Goal: Information Seeking & Learning: Check status

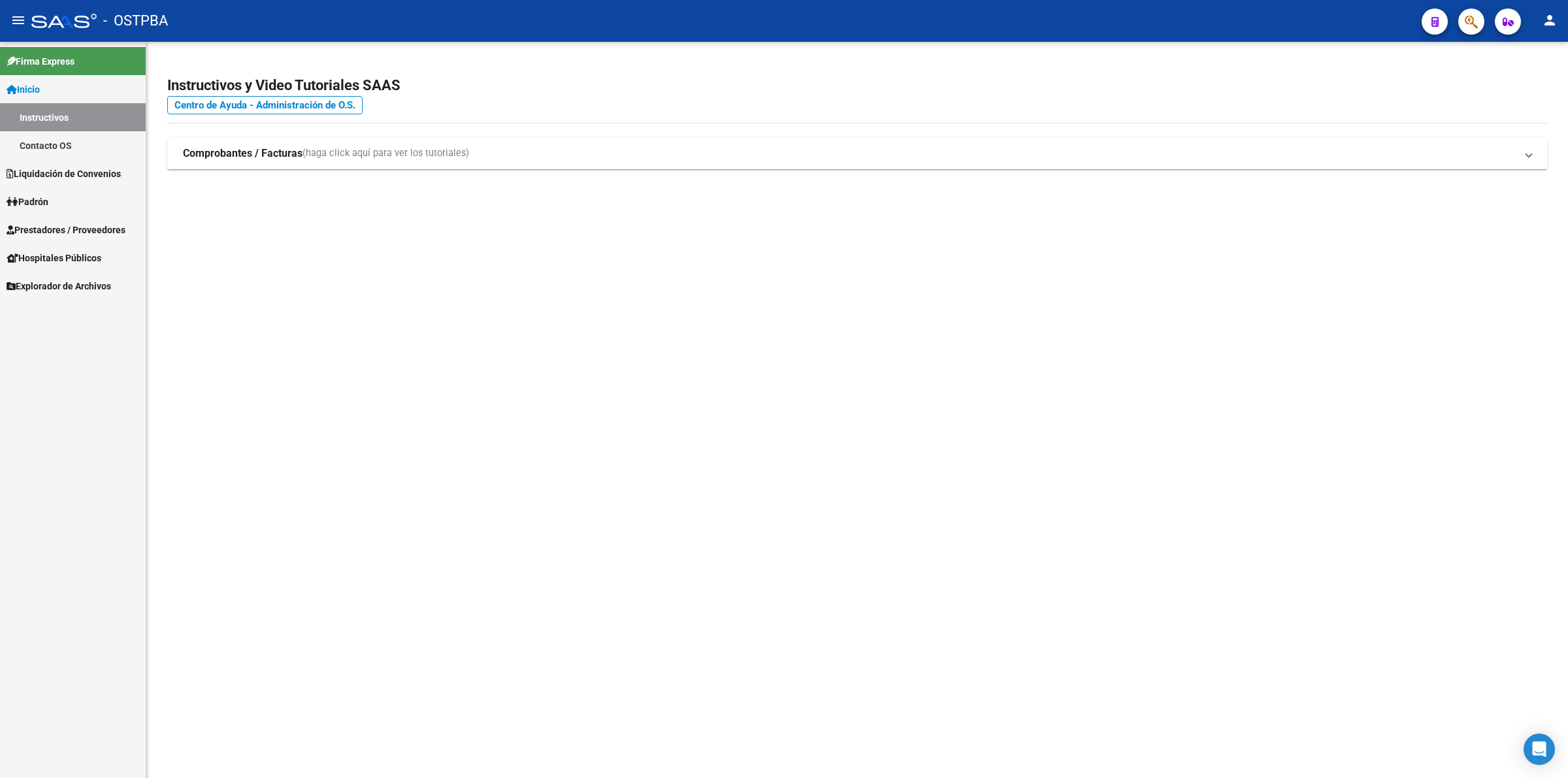
click at [79, 170] on span "Liquidación de Convenios" at bounding box center [64, 173] width 114 height 14
click at [83, 223] on span "Prestadores / Proveedores" at bounding box center [66, 230] width 119 height 14
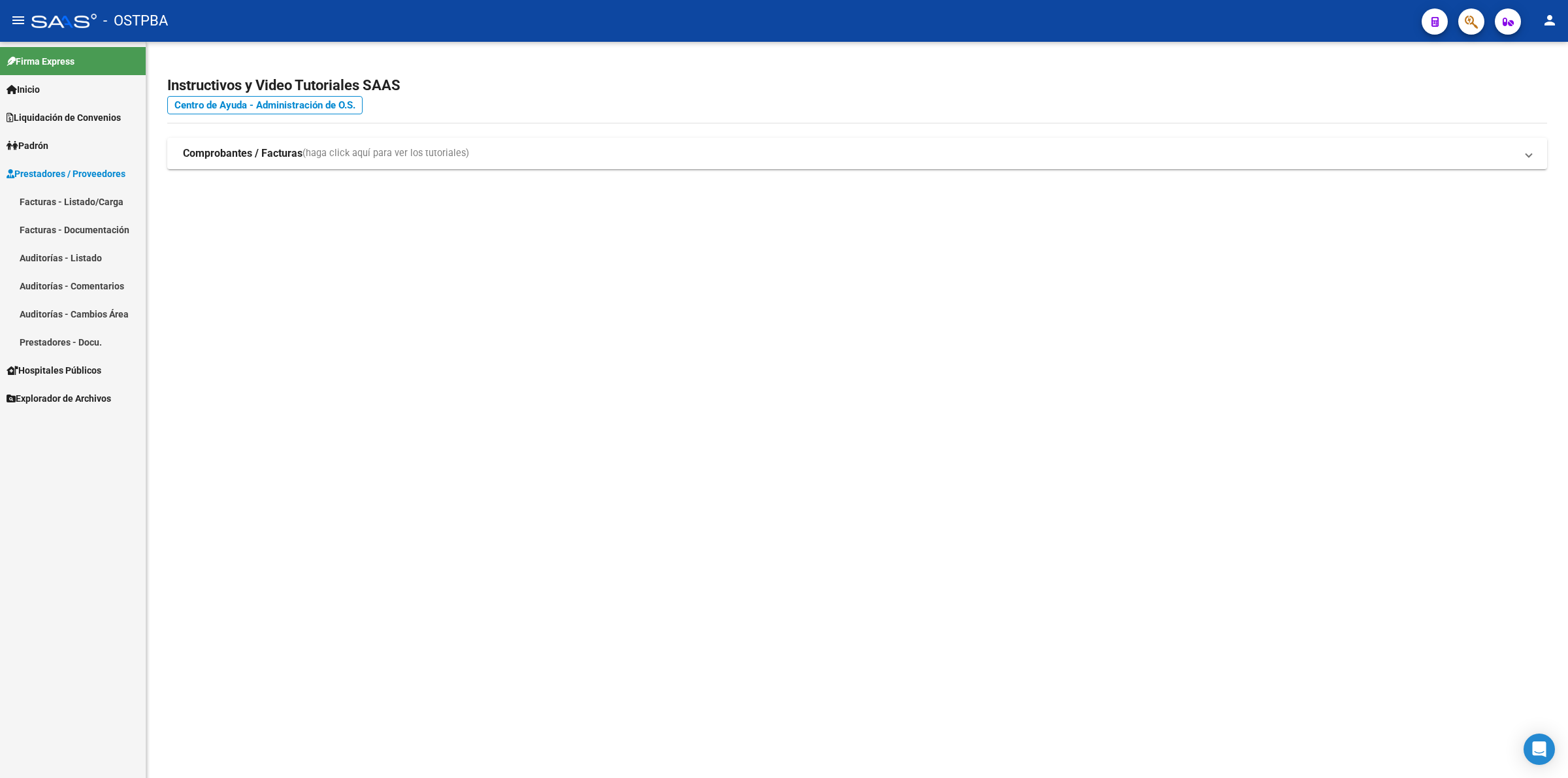
click at [74, 249] on link "Auditorías - Listado" at bounding box center [72, 258] width 145 height 28
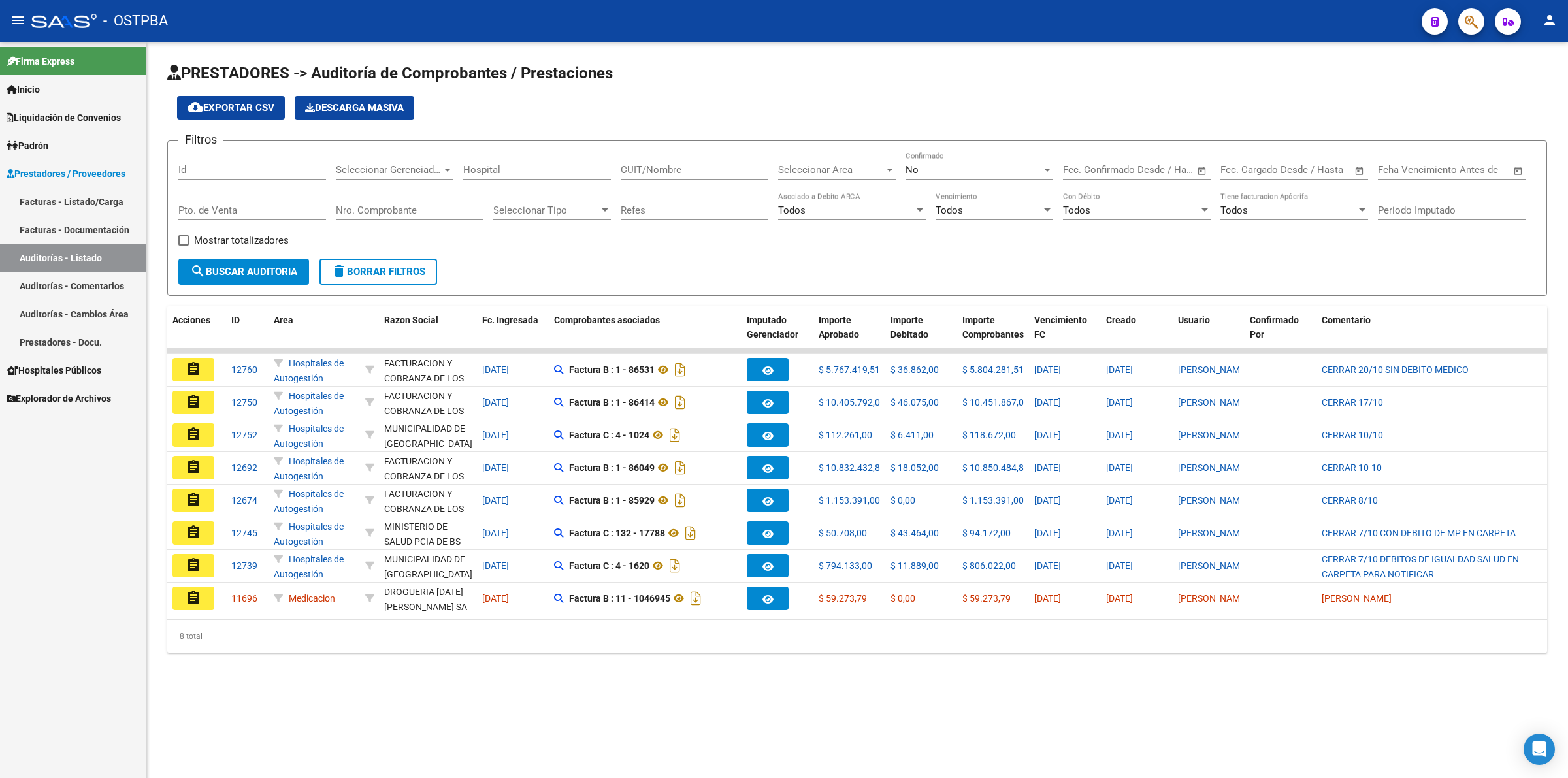
click at [1276, 164] on span "–" at bounding box center [1279, 170] width 7 height 12
click at [1343, 367] on span "30" at bounding box center [1343, 368] width 23 height 23
click at [1370, 208] on button "Previous month" at bounding box center [1371, 206] width 26 height 26
click at [1292, 392] on span "30" at bounding box center [1290, 394] width 23 height 23
type input "[DATE]"
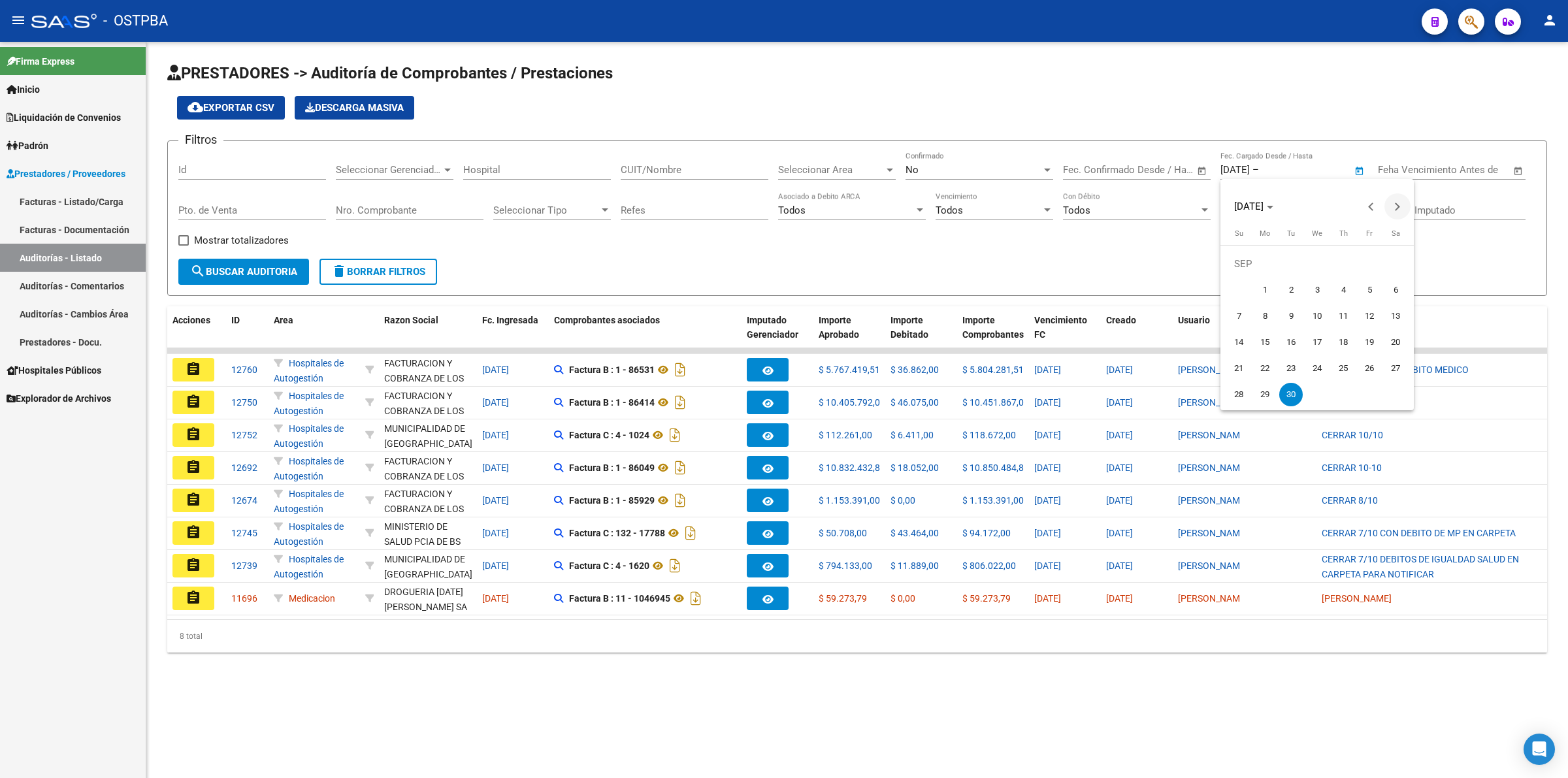
click at [1397, 209] on span "Next month" at bounding box center [1397, 206] width 26 height 26
click at [1266, 291] on span "6" at bounding box center [1264, 290] width 23 height 23
type input "[DATE]"
click at [263, 274] on span "search Buscar Auditoria" at bounding box center [243, 272] width 107 height 12
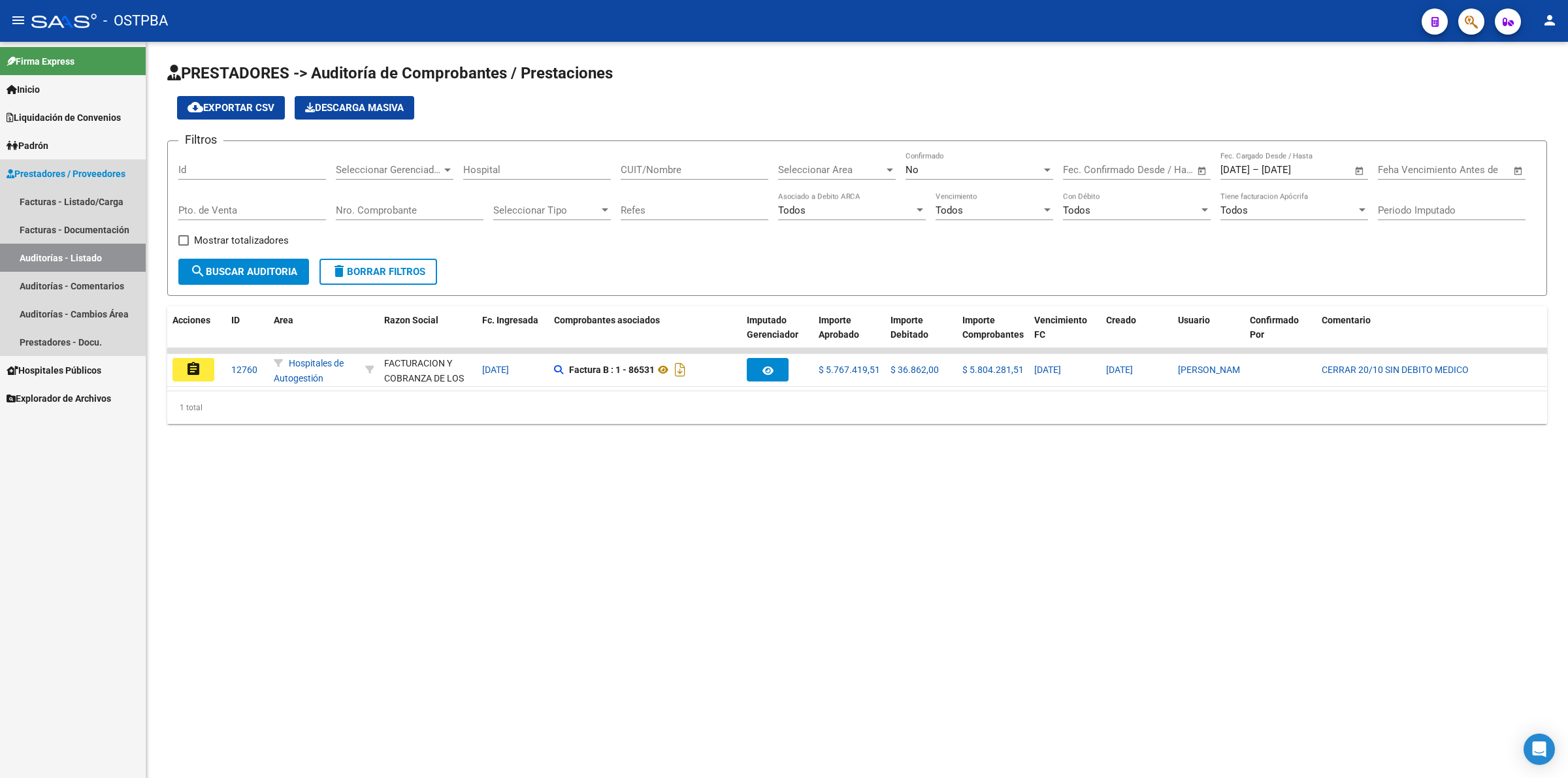
click at [113, 246] on link "Auditorías - Listado" at bounding box center [72, 258] width 145 height 28
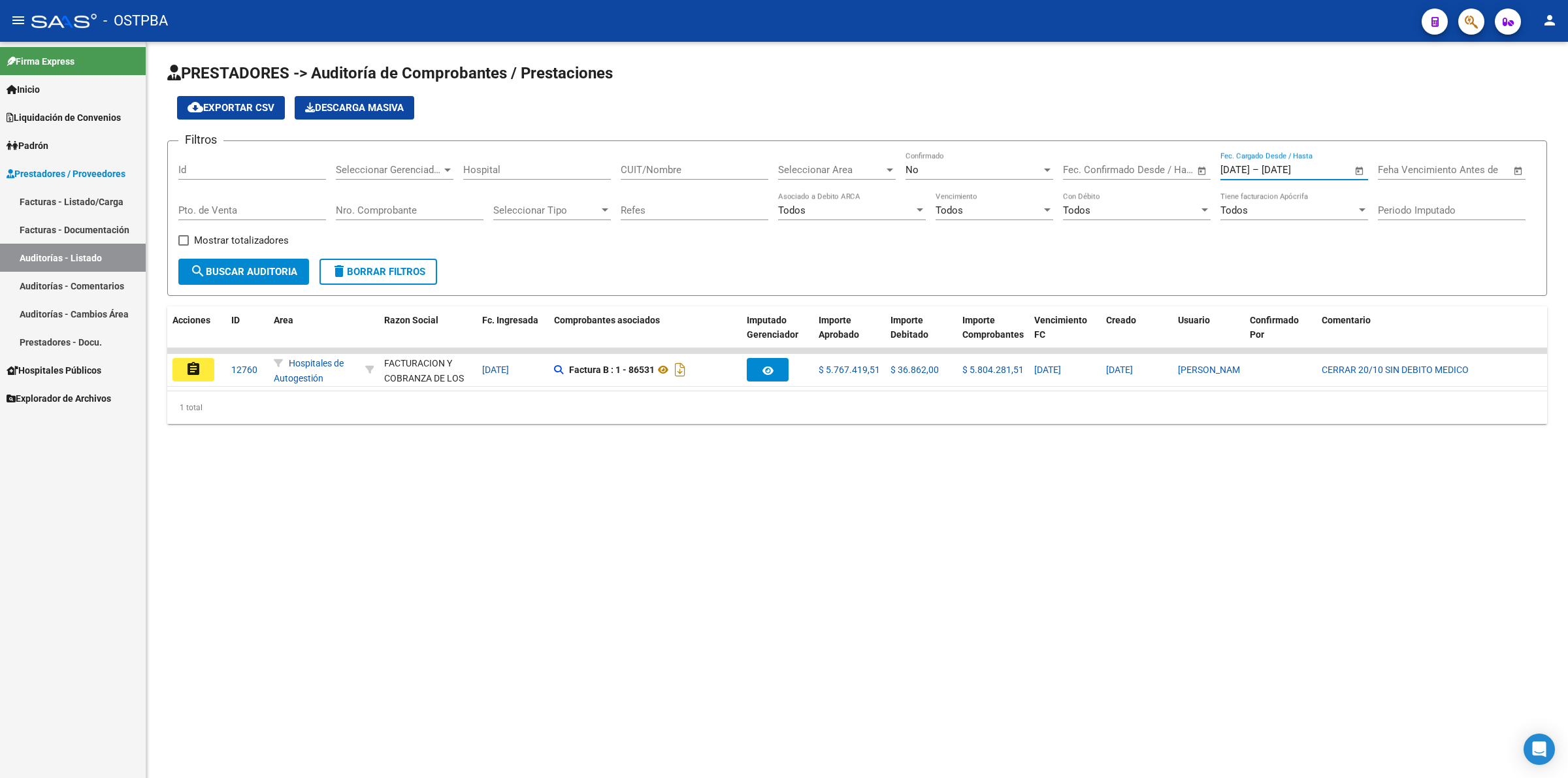
click at [1325, 167] on input "[DATE]" at bounding box center [1293, 170] width 63 height 12
drag, startPoint x: 1350, startPoint y: 165, endPoint x: 1268, endPoint y: 165, distance: 82.0
click at [1268, 165] on div at bounding box center [784, 389] width 1568 height 778
click at [114, 112] on span "Liquidación de Convenios" at bounding box center [64, 117] width 114 height 14
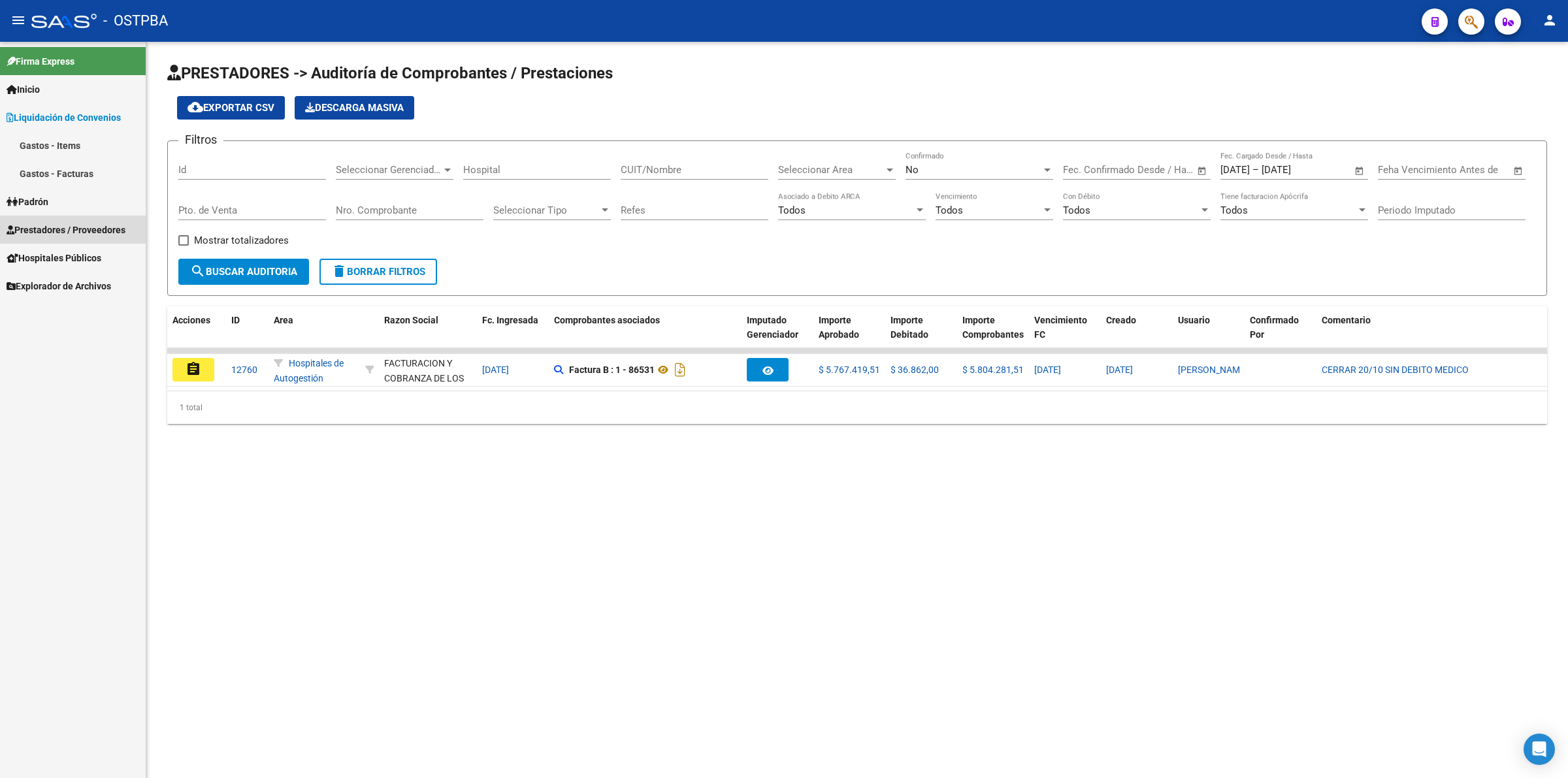
click at [56, 229] on span "Prestadores / Proveedores" at bounding box center [66, 230] width 119 height 14
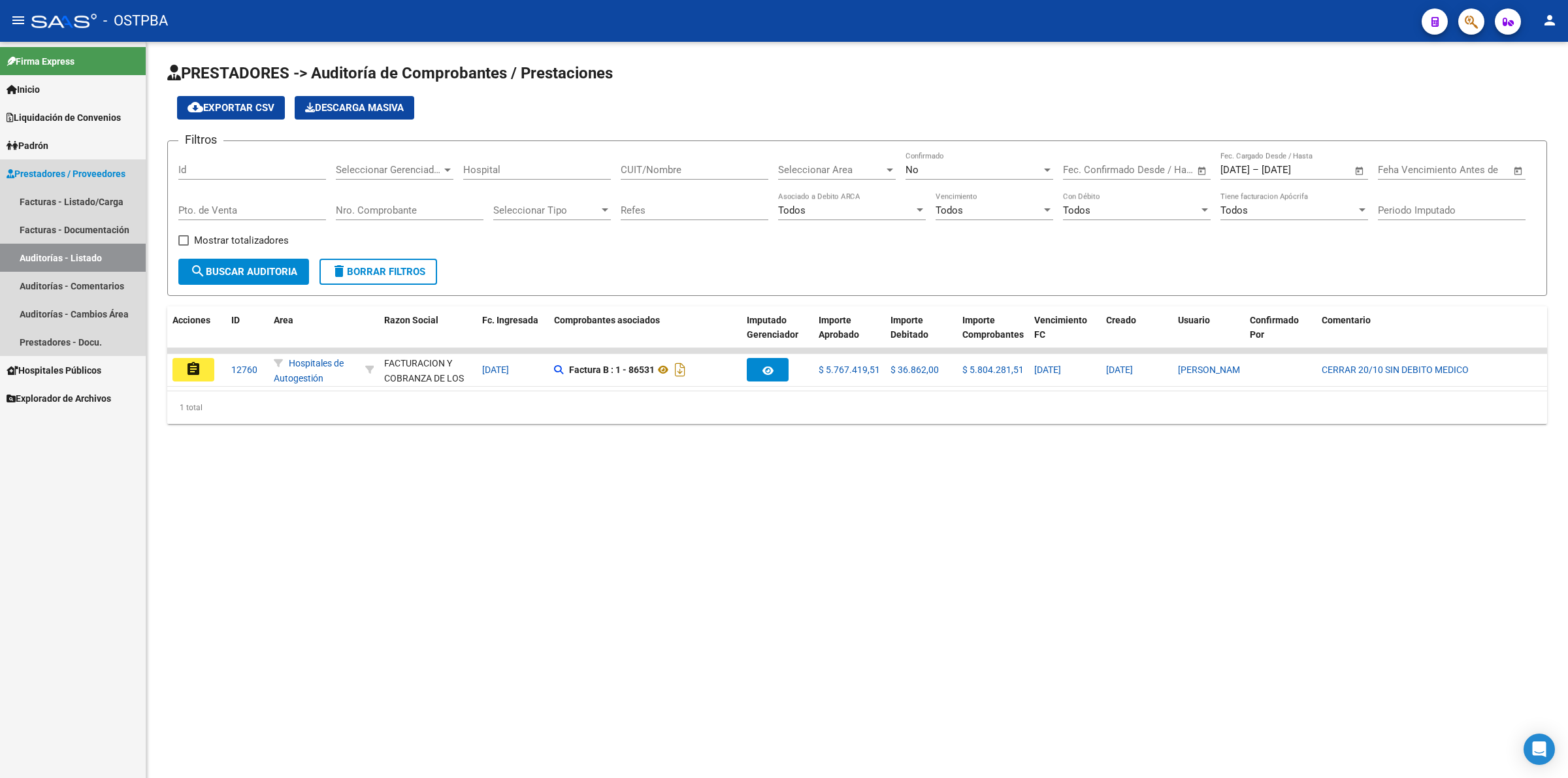
click at [53, 257] on link "Auditorías - Listado" at bounding box center [72, 258] width 145 height 28
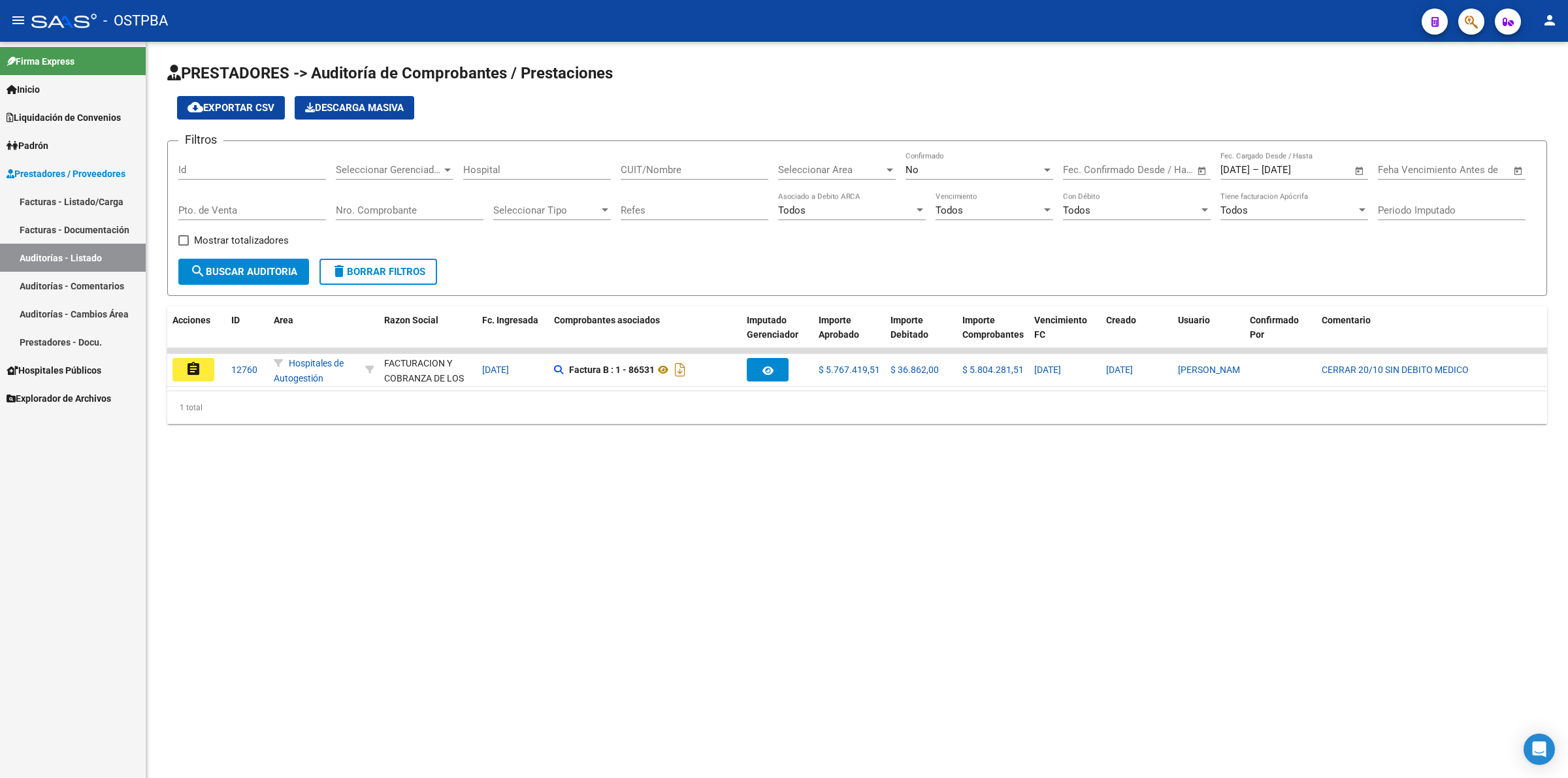
click at [43, 81] on link "Inicio" at bounding box center [72, 89] width 145 height 28
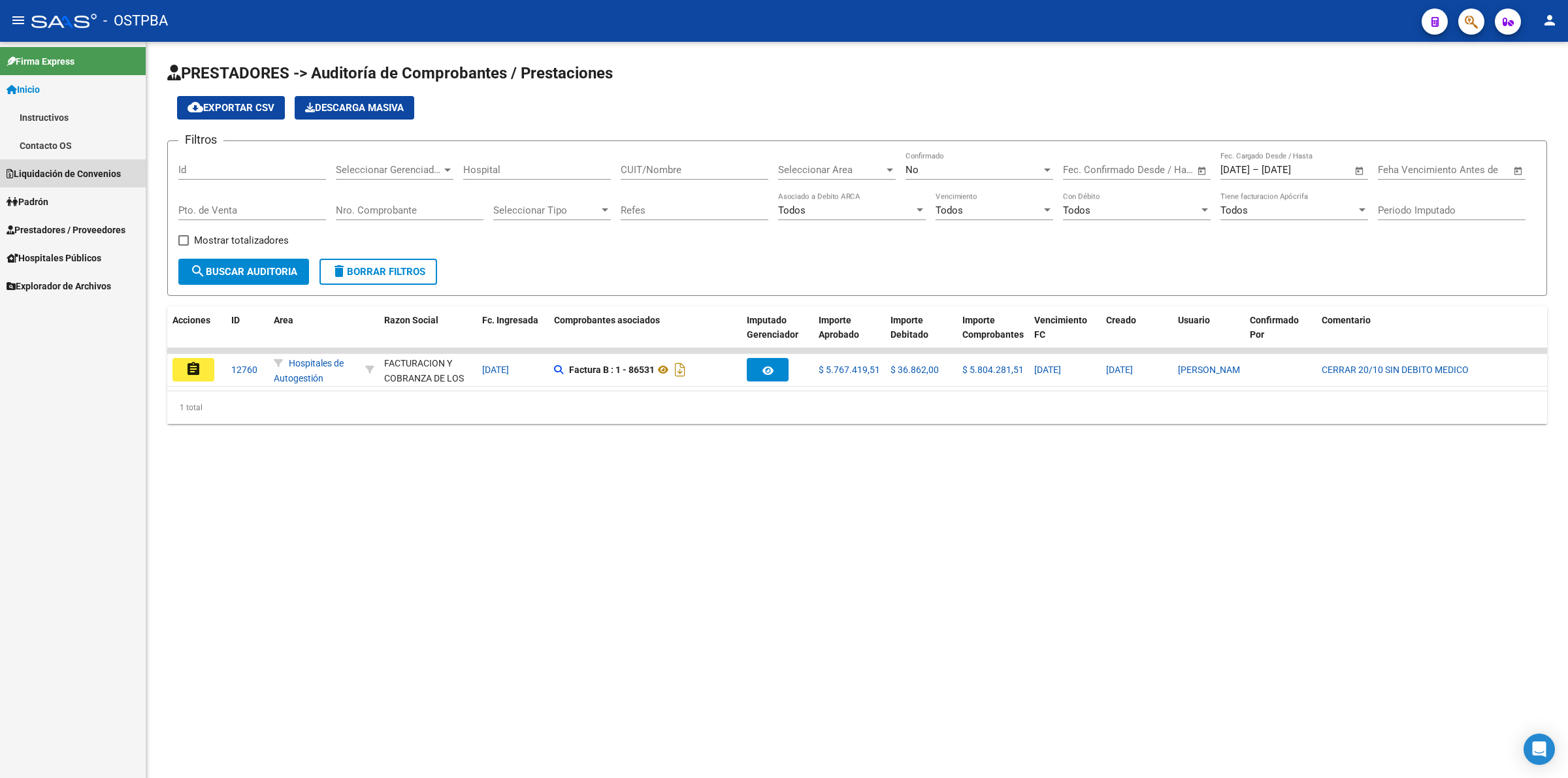
click at [81, 165] on link "Liquidación de Convenios" at bounding box center [72, 173] width 145 height 28
click at [67, 148] on link "Gastos - Items" at bounding box center [72, 145] width 145 height 28
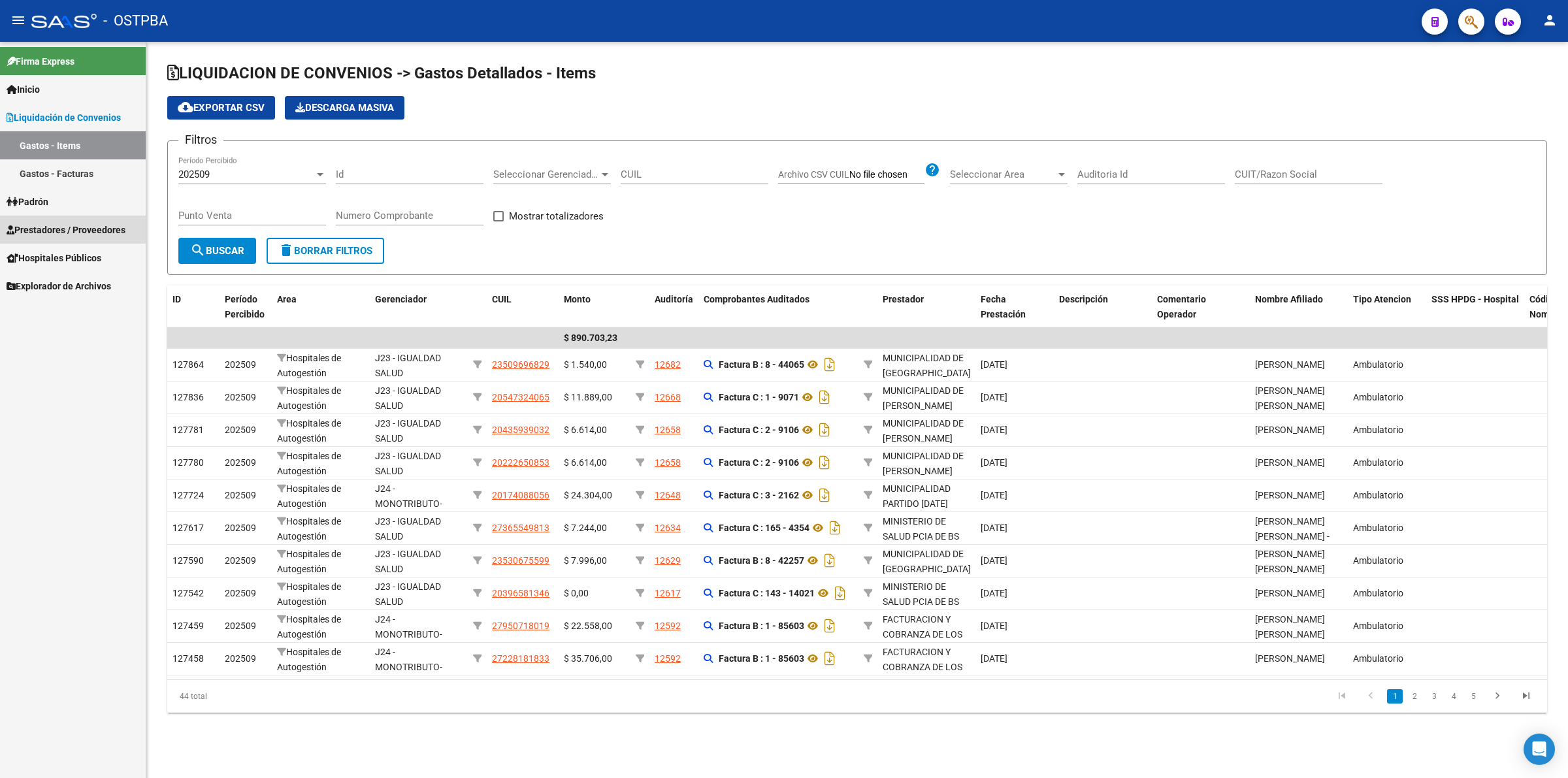
click at [59, 224] on span "Prestadores / Proveedores" at bounding box center [66, 230] width 119 height 14
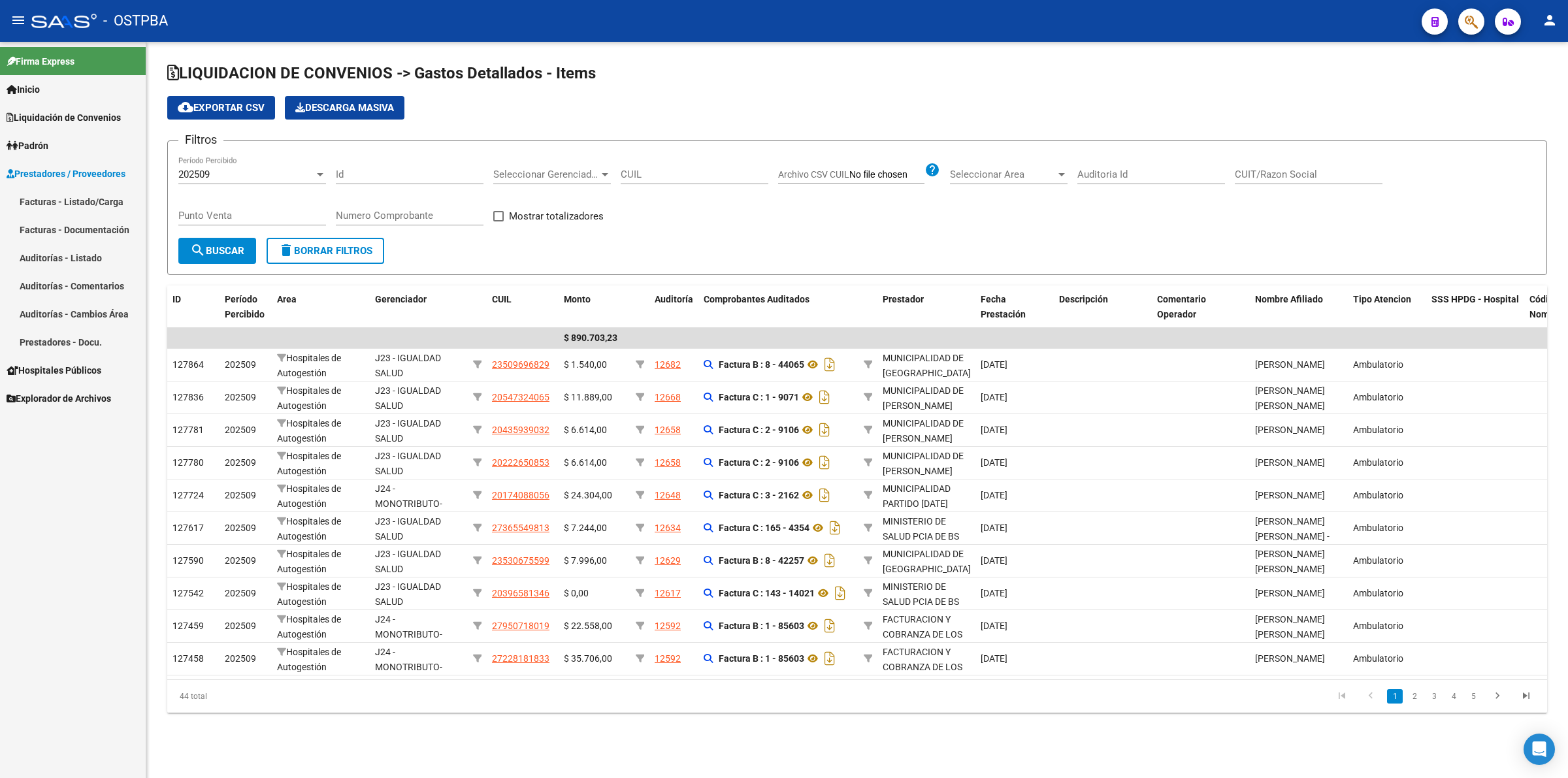
click at [67, 258] on link "Auditorías - Listado" at bounding box center [72, 258] width 145 height 28
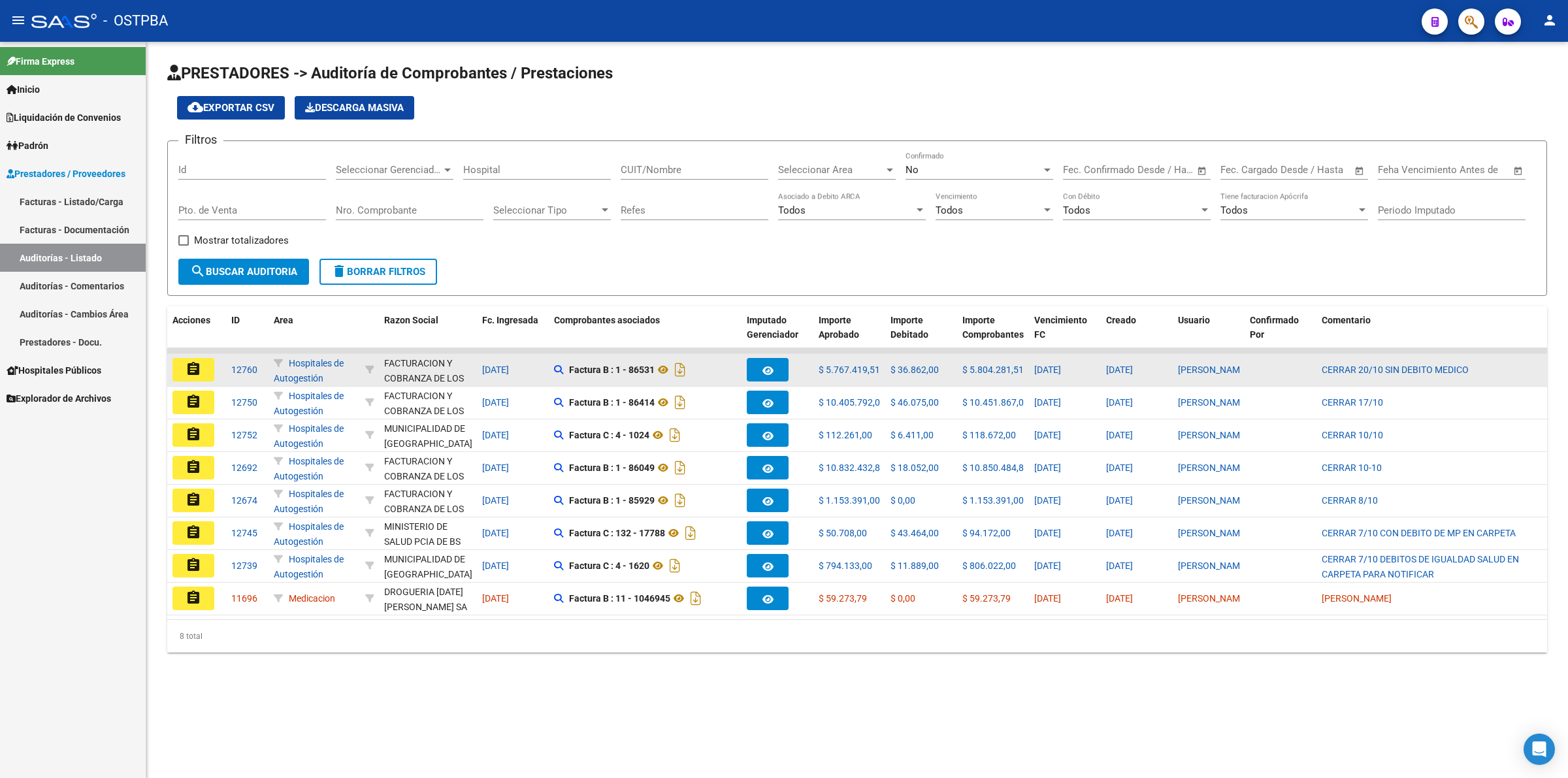
click at [193, 367] on mat-icon "assignment" at bounding box center [193, 369] width 16 height 16
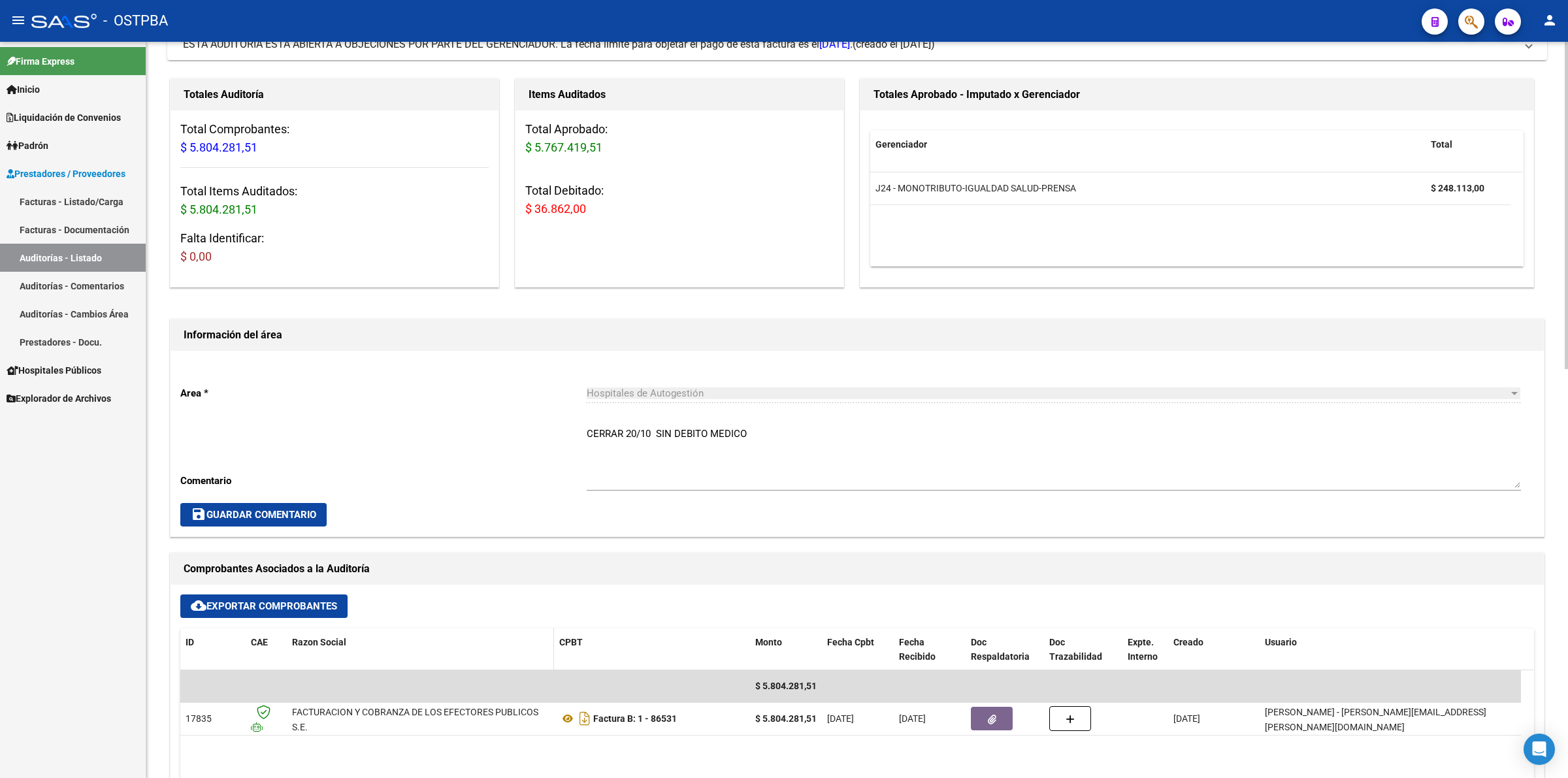
scroll to position [490, 0]
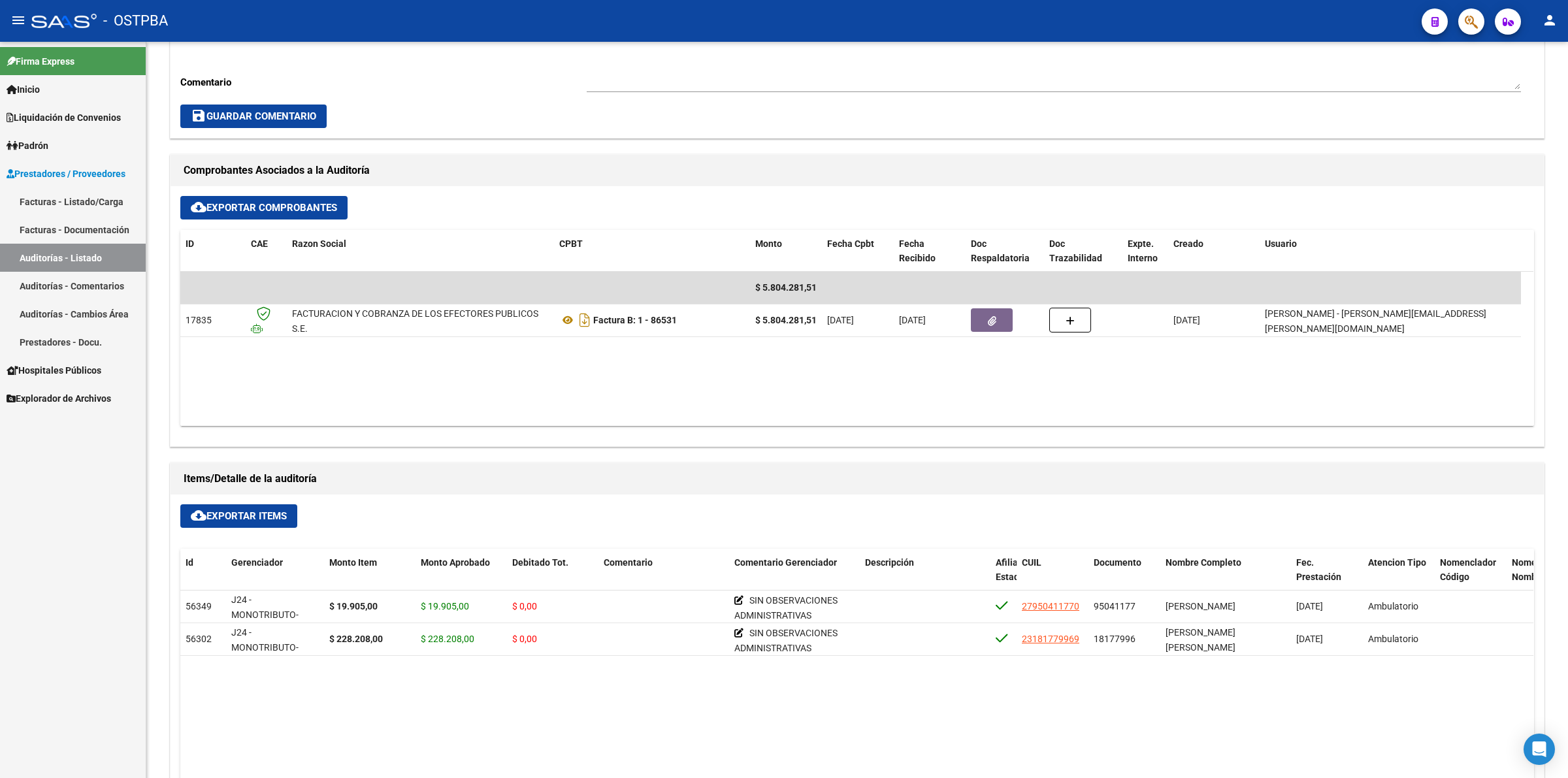
click at [90, 255] on link "Auditorías - Listado" at bounding box center [72, 258] width 145 height 28
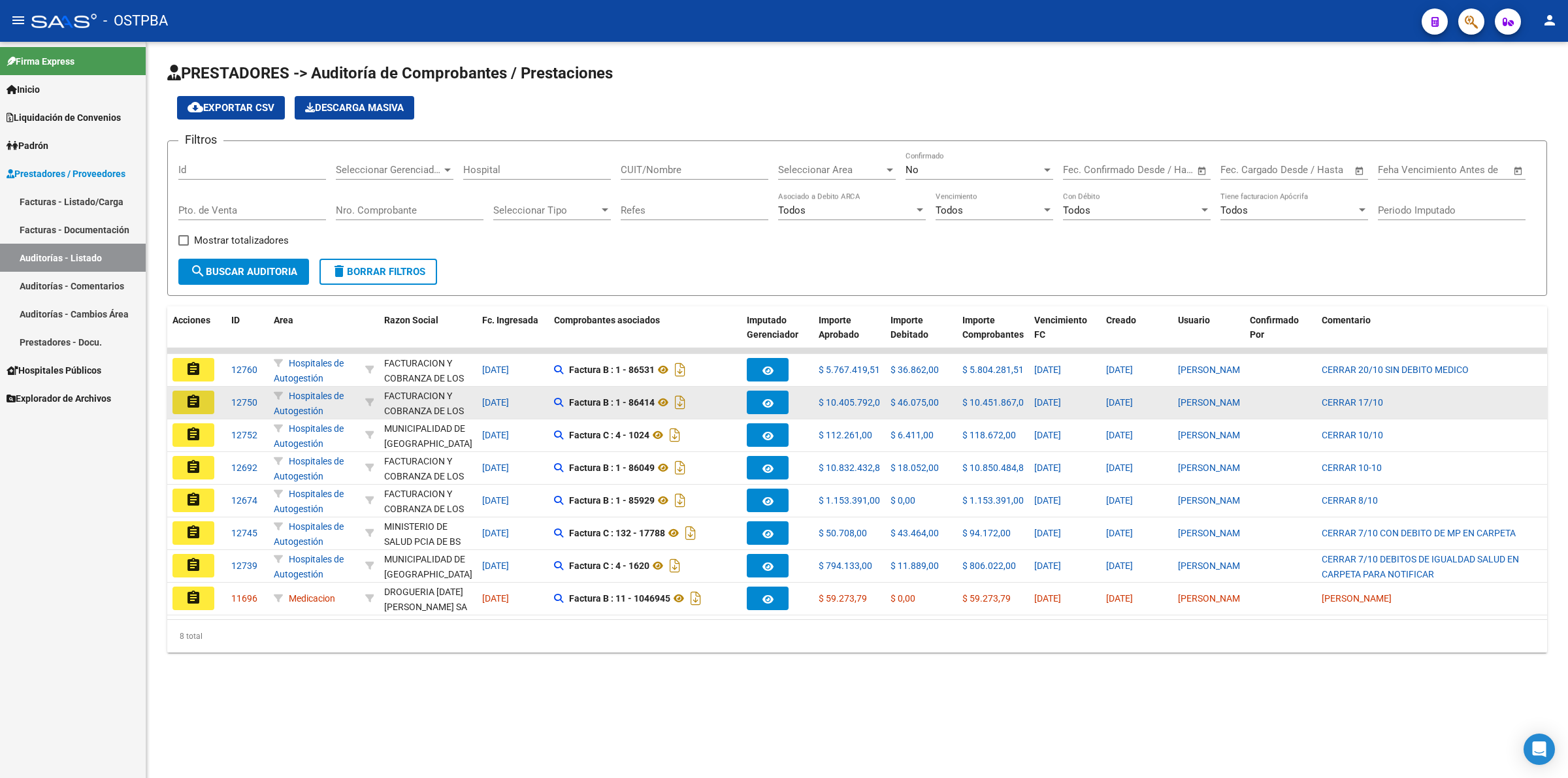
click at [194, 402] on mat-icon "assignment" at bounding box center [193, 401] width 16 height 16
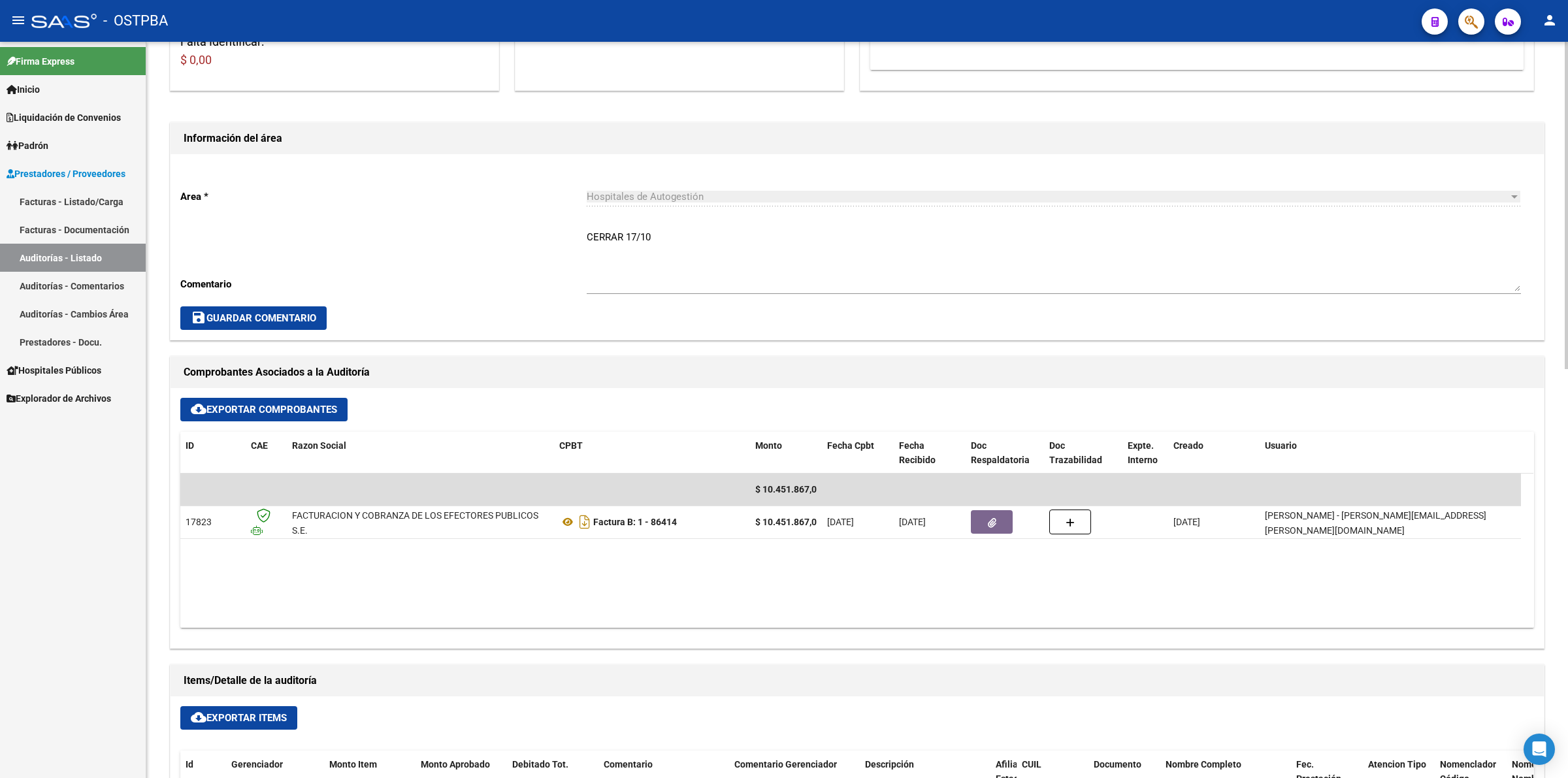
scroll to position [408, 0]
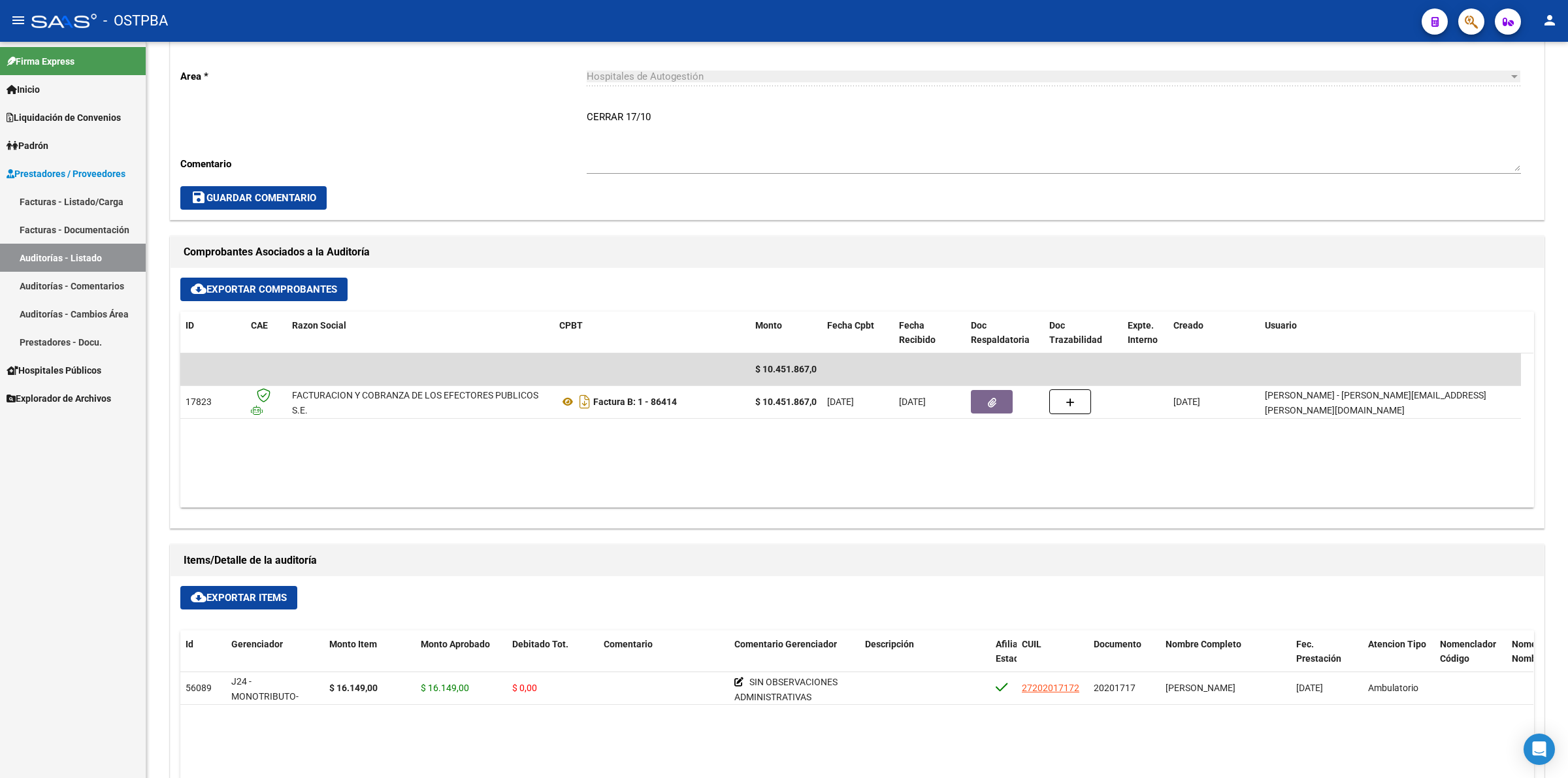
click at [71, 257] on link "Auditorías - Listado" at bounding box center [72, 258] width 145 height 28
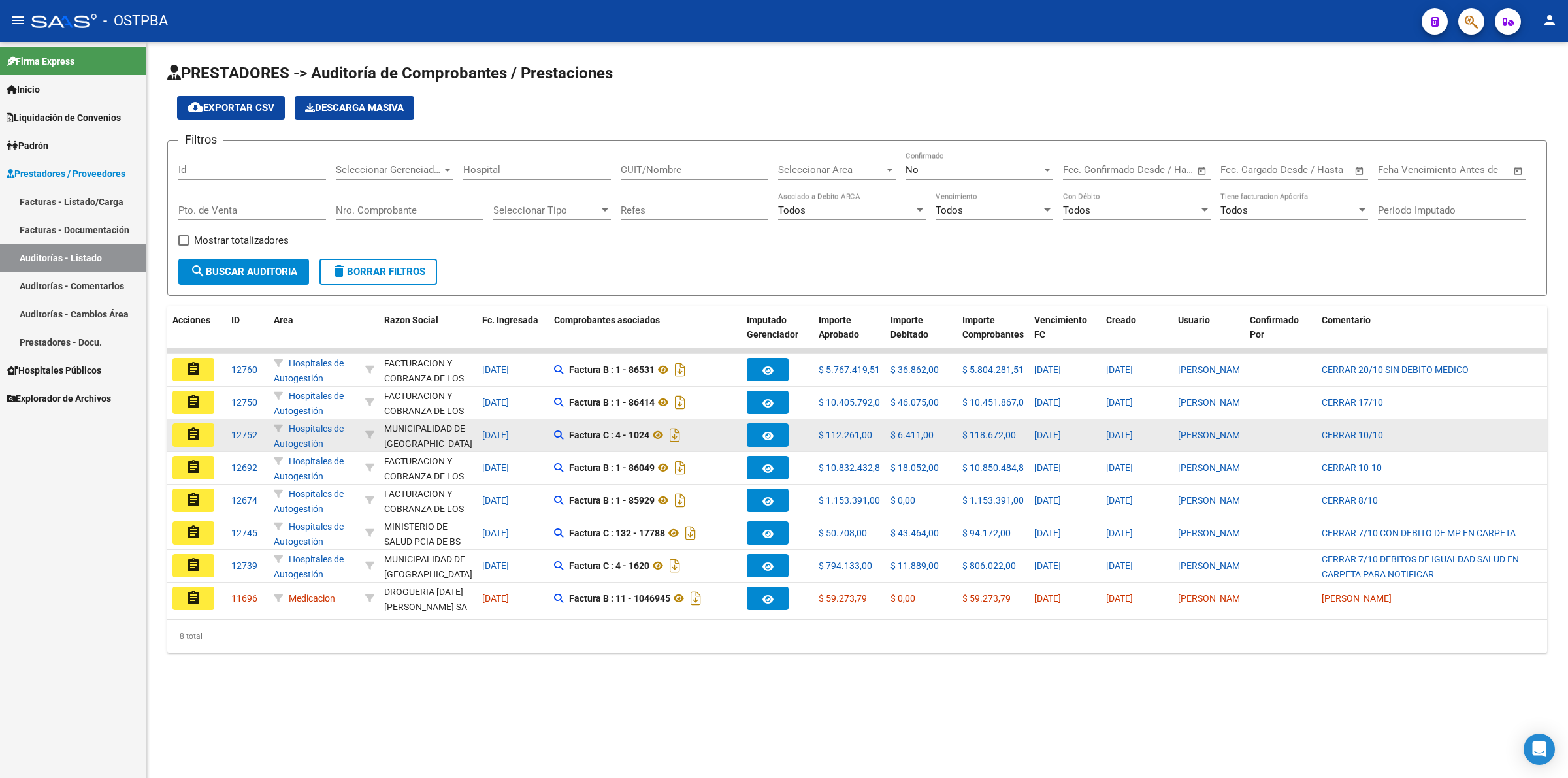
click at [203, 440] on button "assignment" at bounding box center [194, 435] width 42 height 23
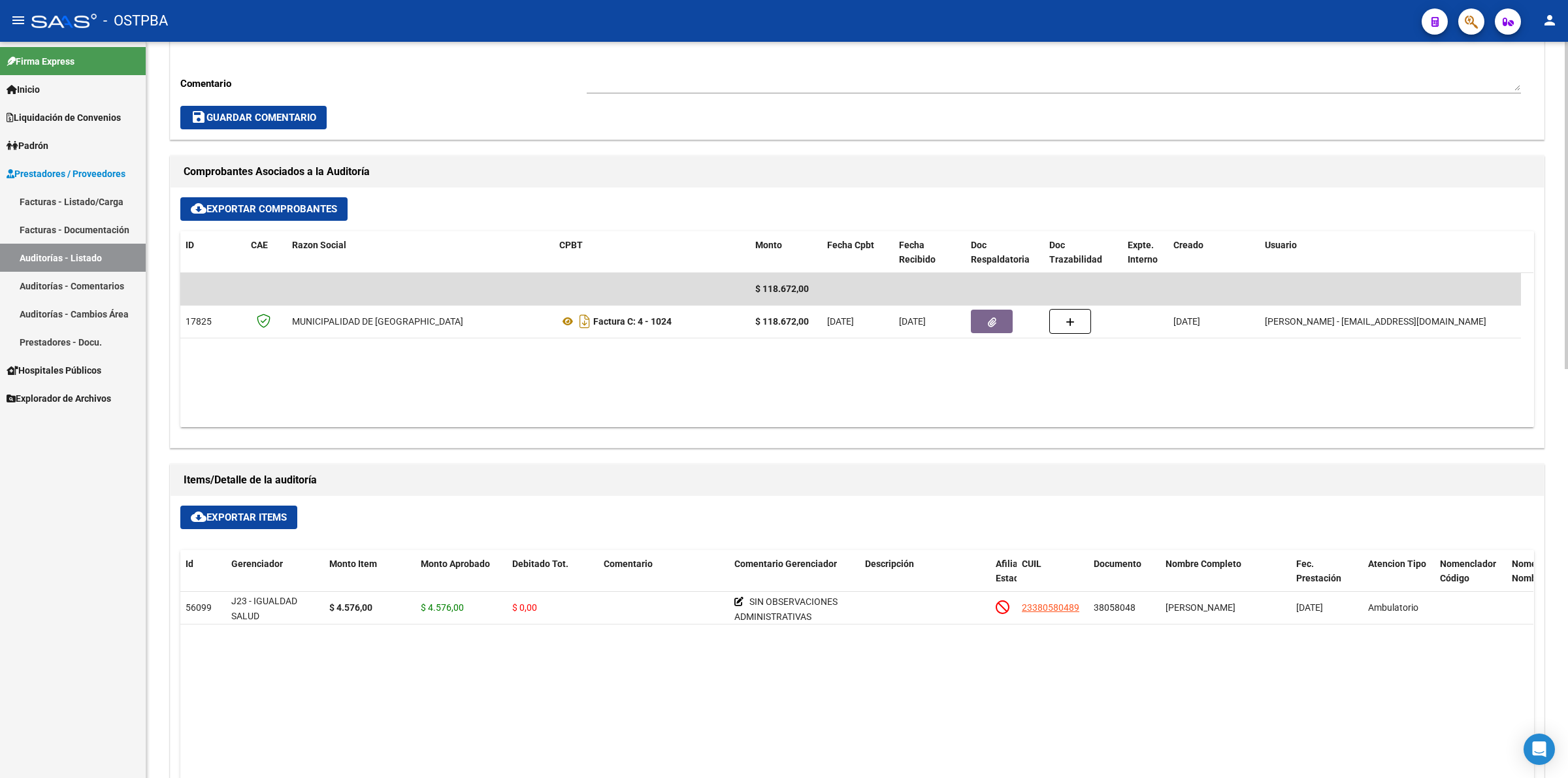
scroll to position [490, 0]
click at [84, 255] on link "Auditorías - Listado" at bounding box center [72, 258] width 145 height 28
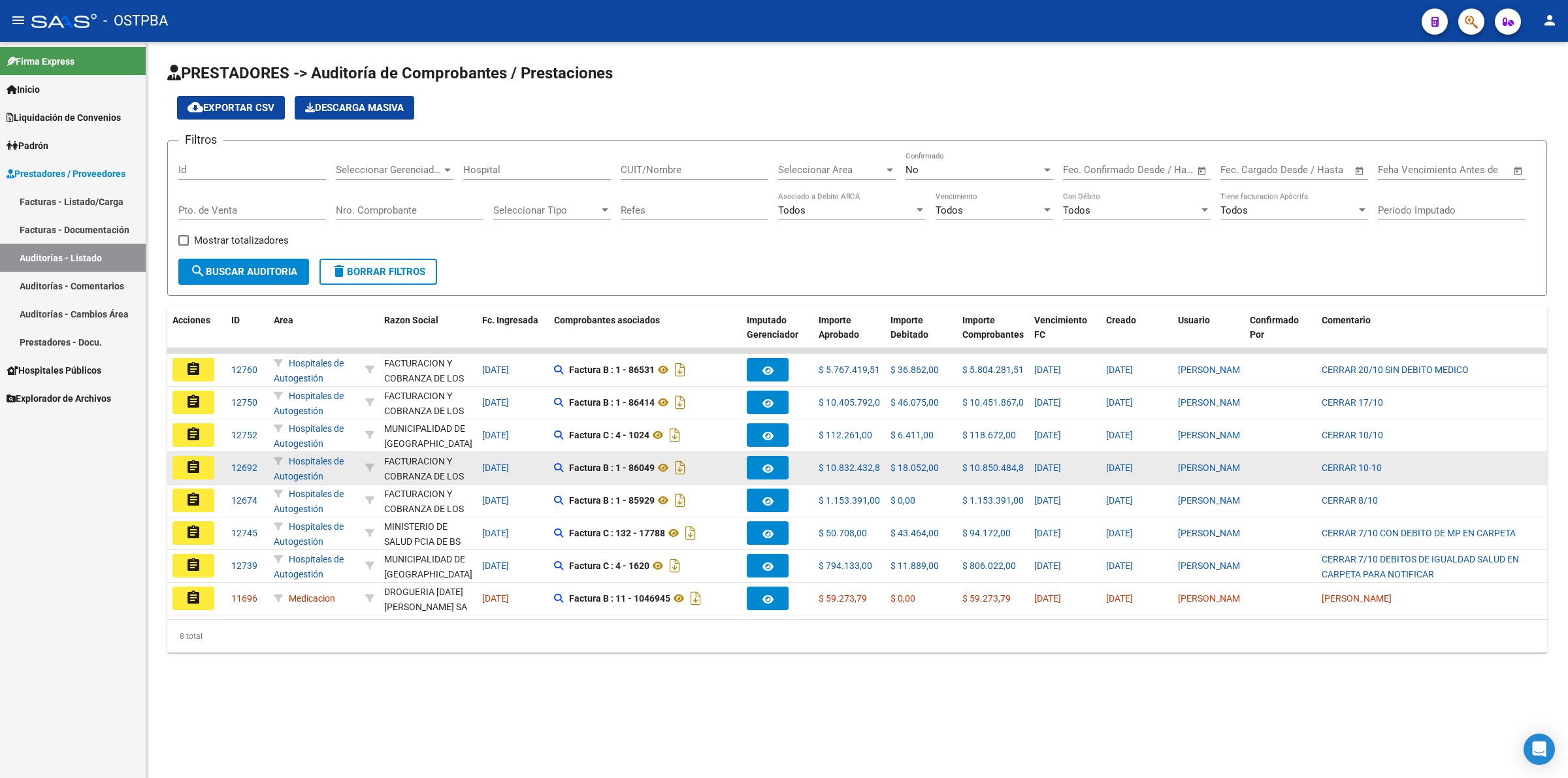
click at [197, 465] on mat-icon "assignment" at bounding box center [193, 467] width 16 height 16
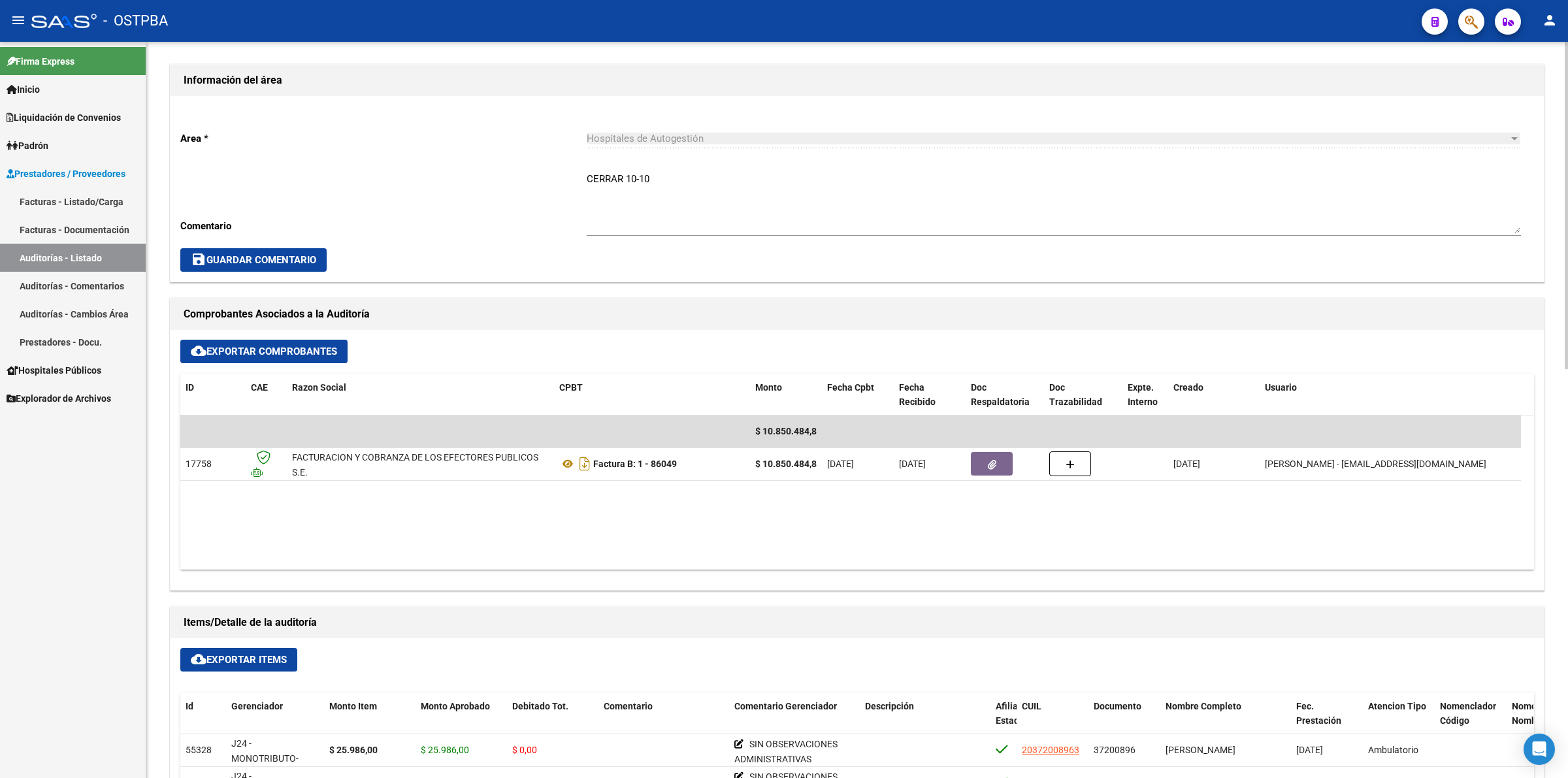
scroll to position [408, 0]
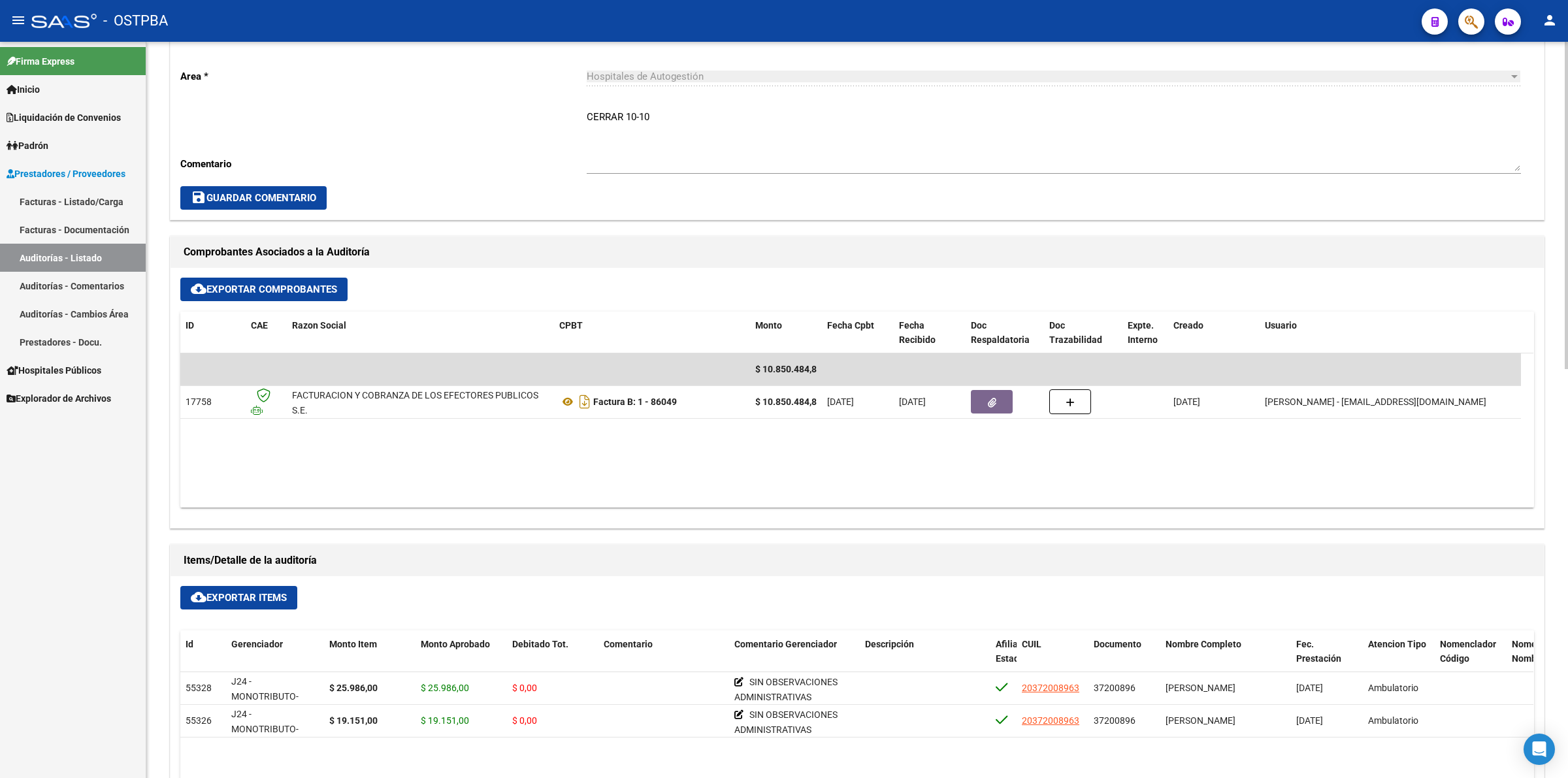
click at [110, 249] on link "Auditorías - Listado" at bounding box center [72, 258] width 145 height 28
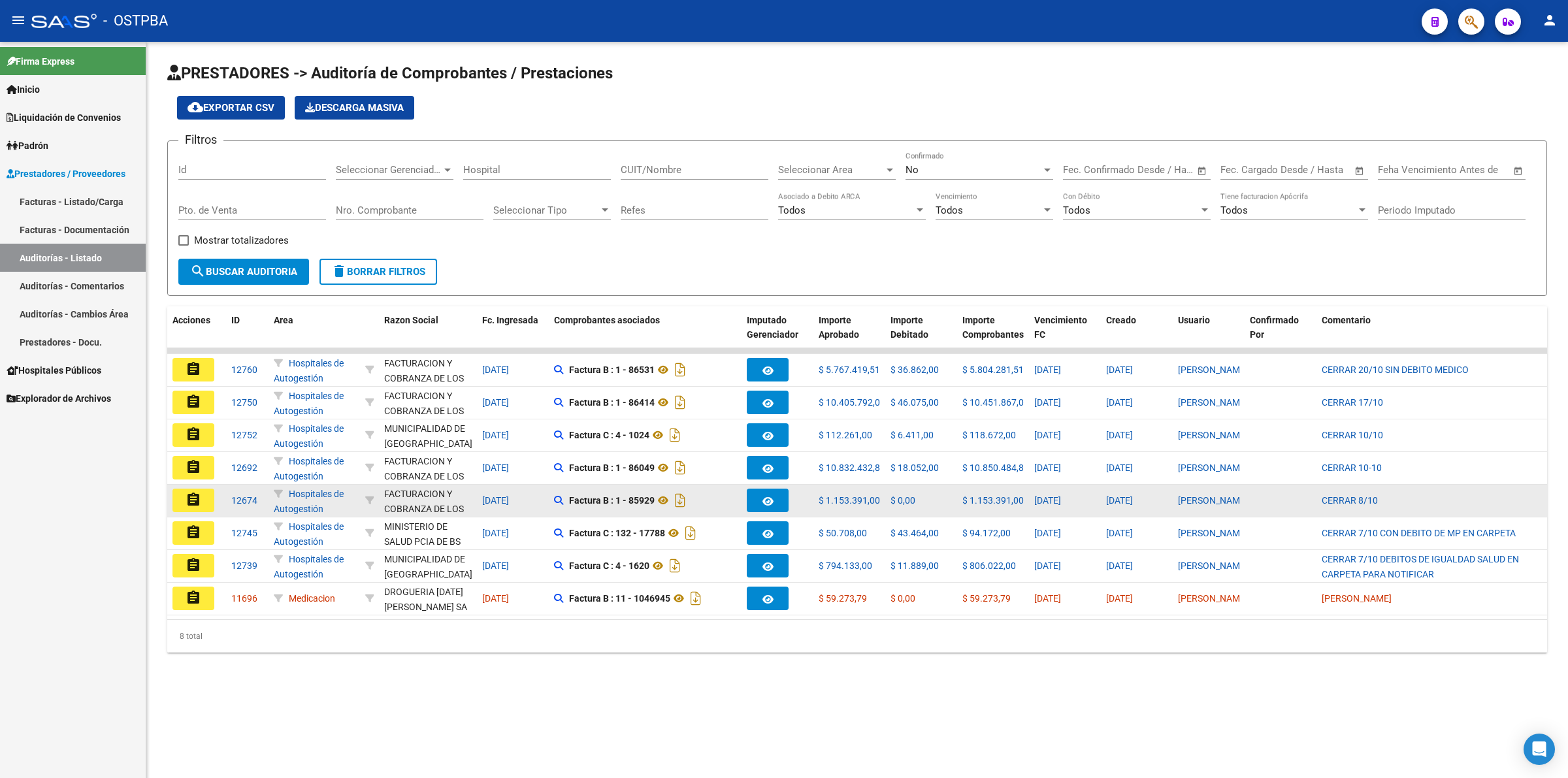
click at [200, 497] on mat-icon "assignment" at bounding box center [193, 499] width 16 height 16
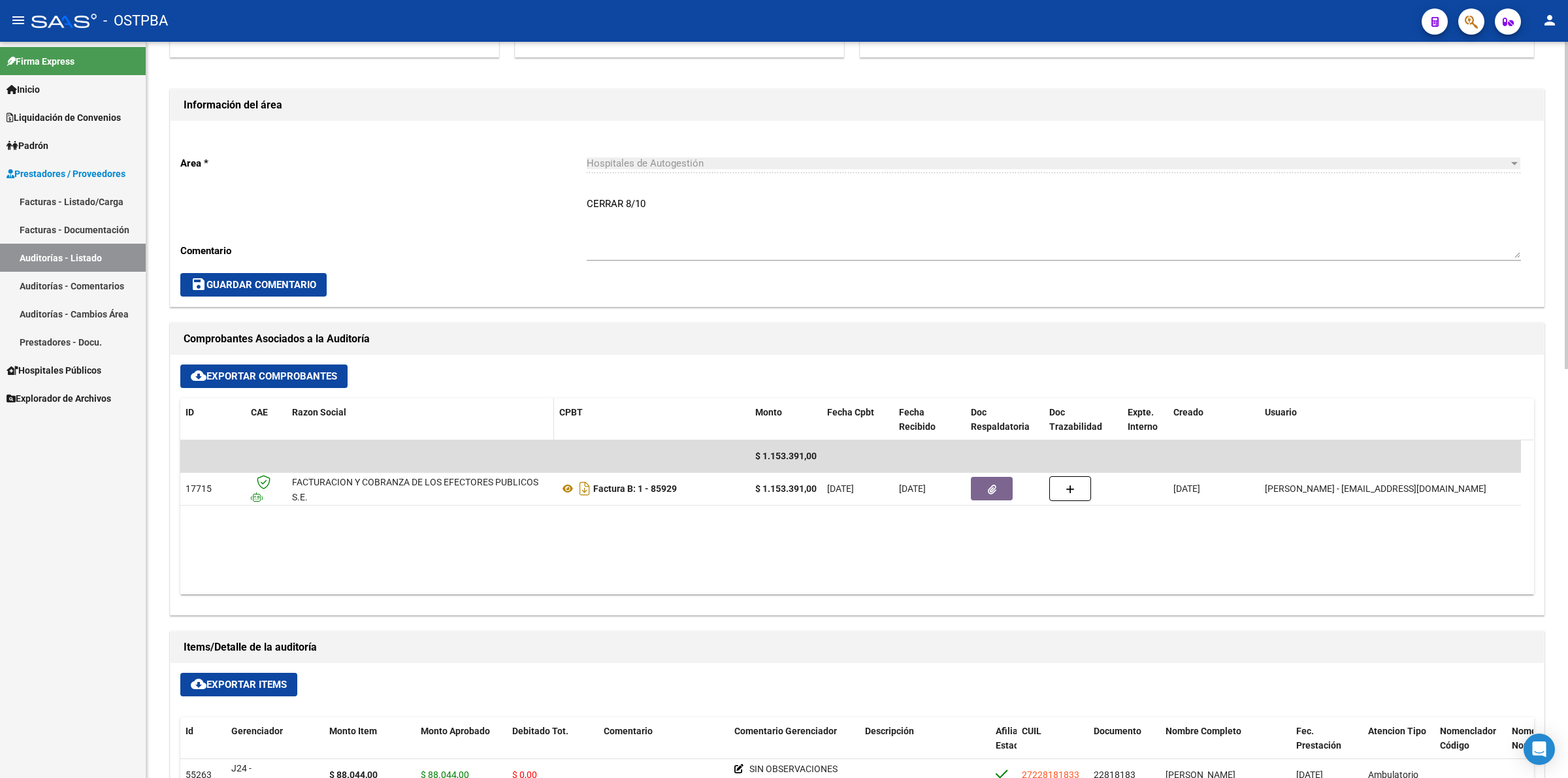
scroll to position [490, 0]
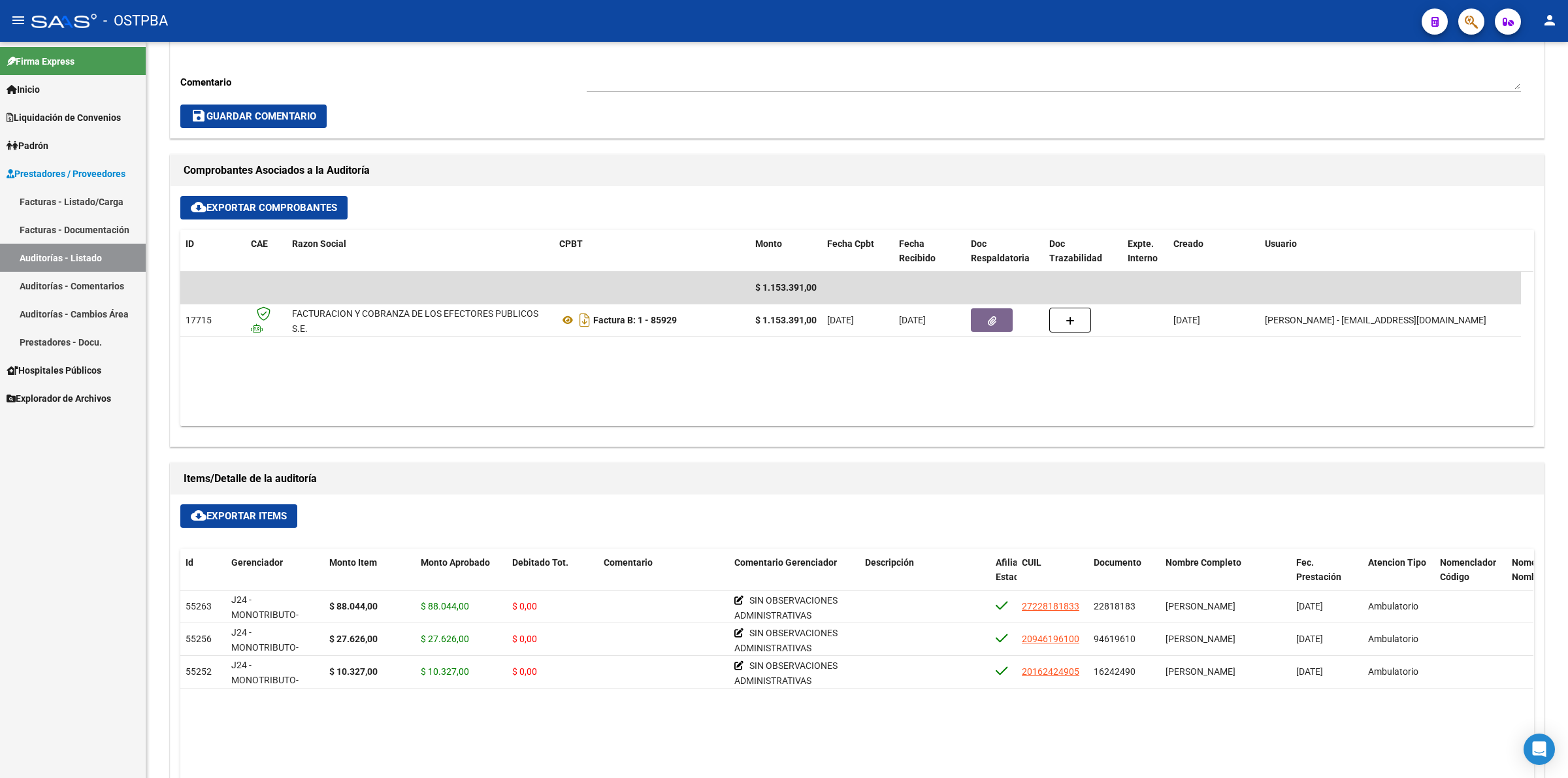
click at [106, 249] on link "Auditorías - Listado" at bounding box center [72, 258] width 145 height 28
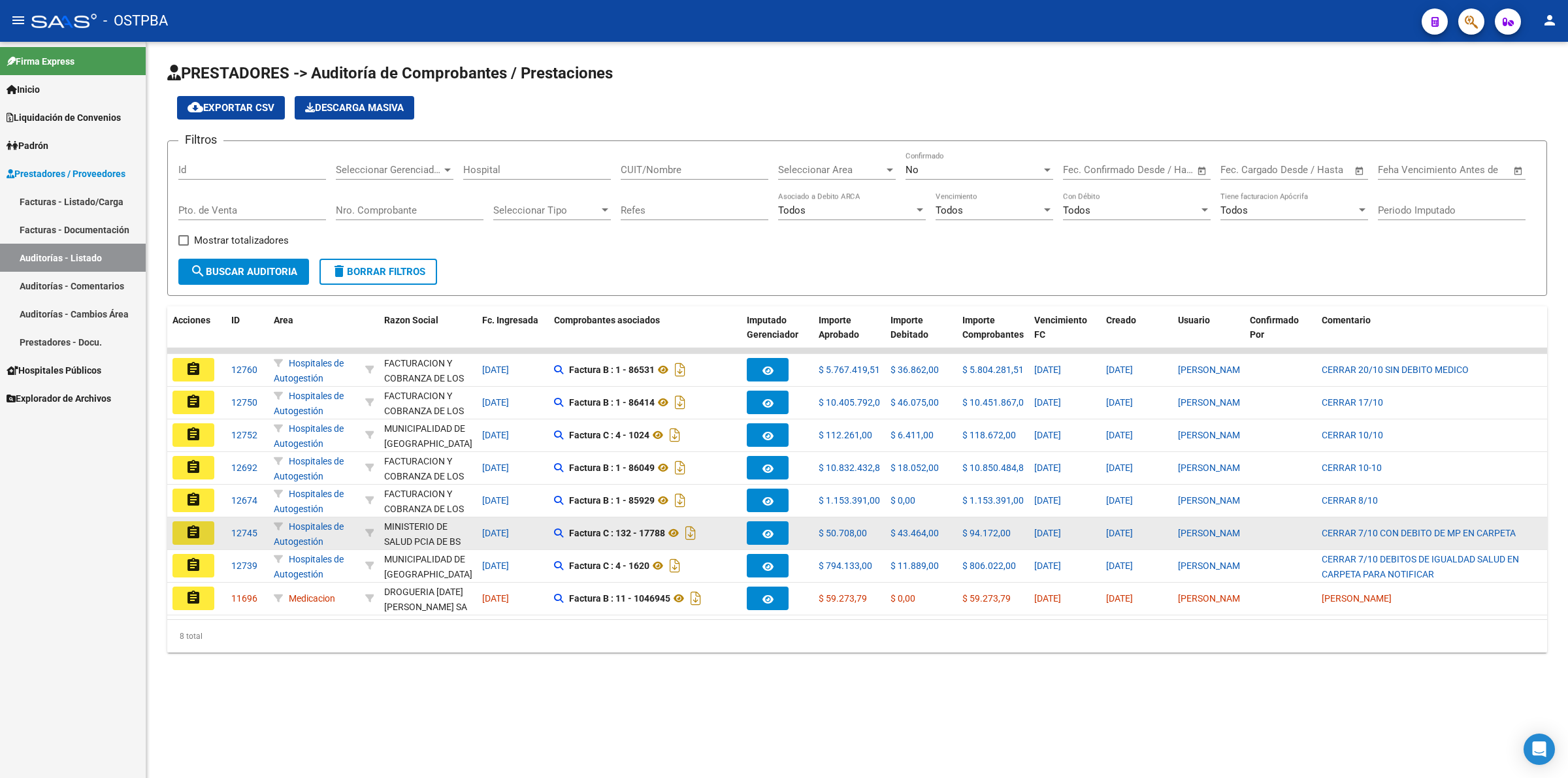
click at [200, 529] on mat-icon "assignment" at bounding box center [193, 532] width 16 height 16
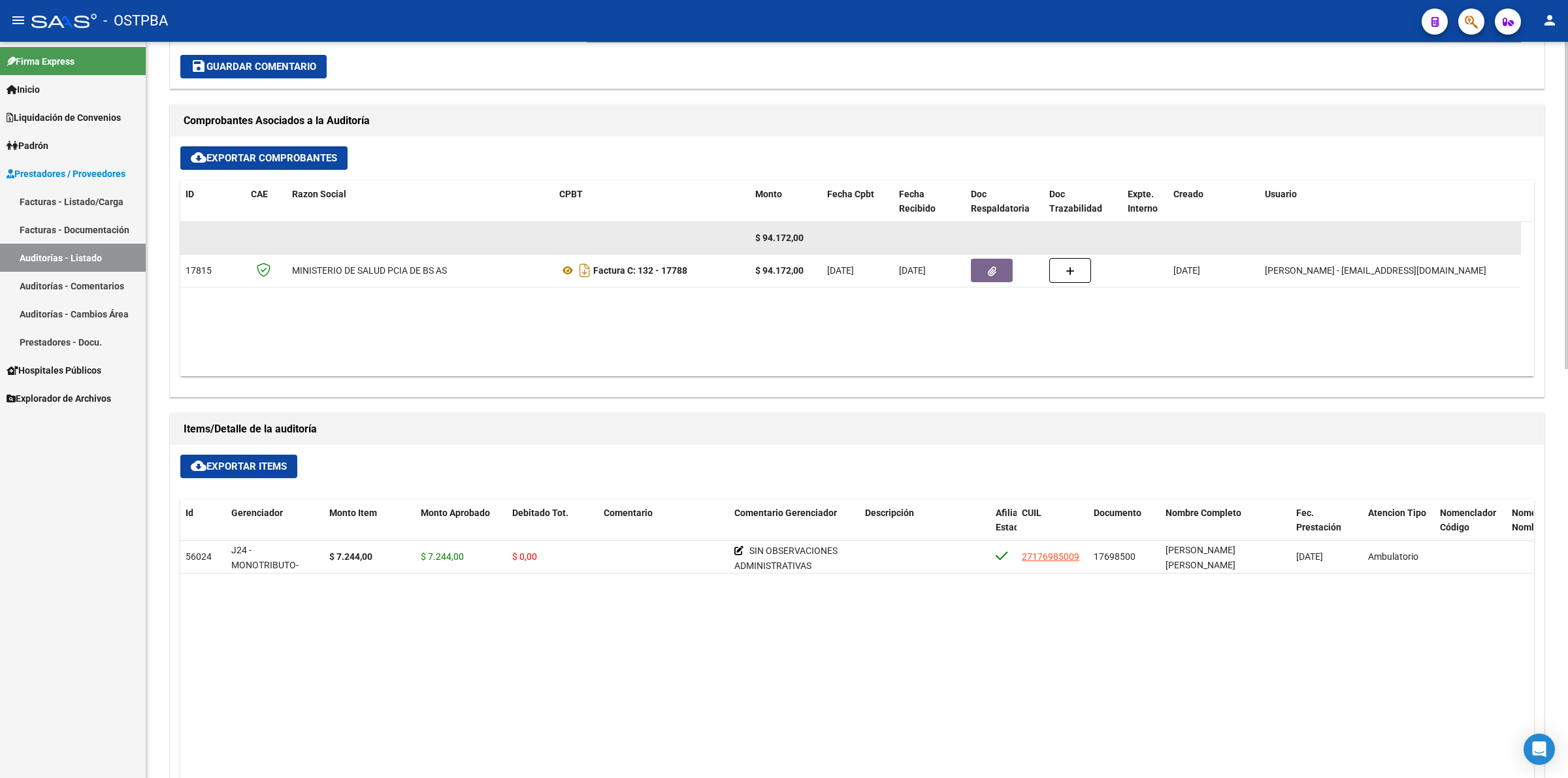
scroll to position [572, 0]
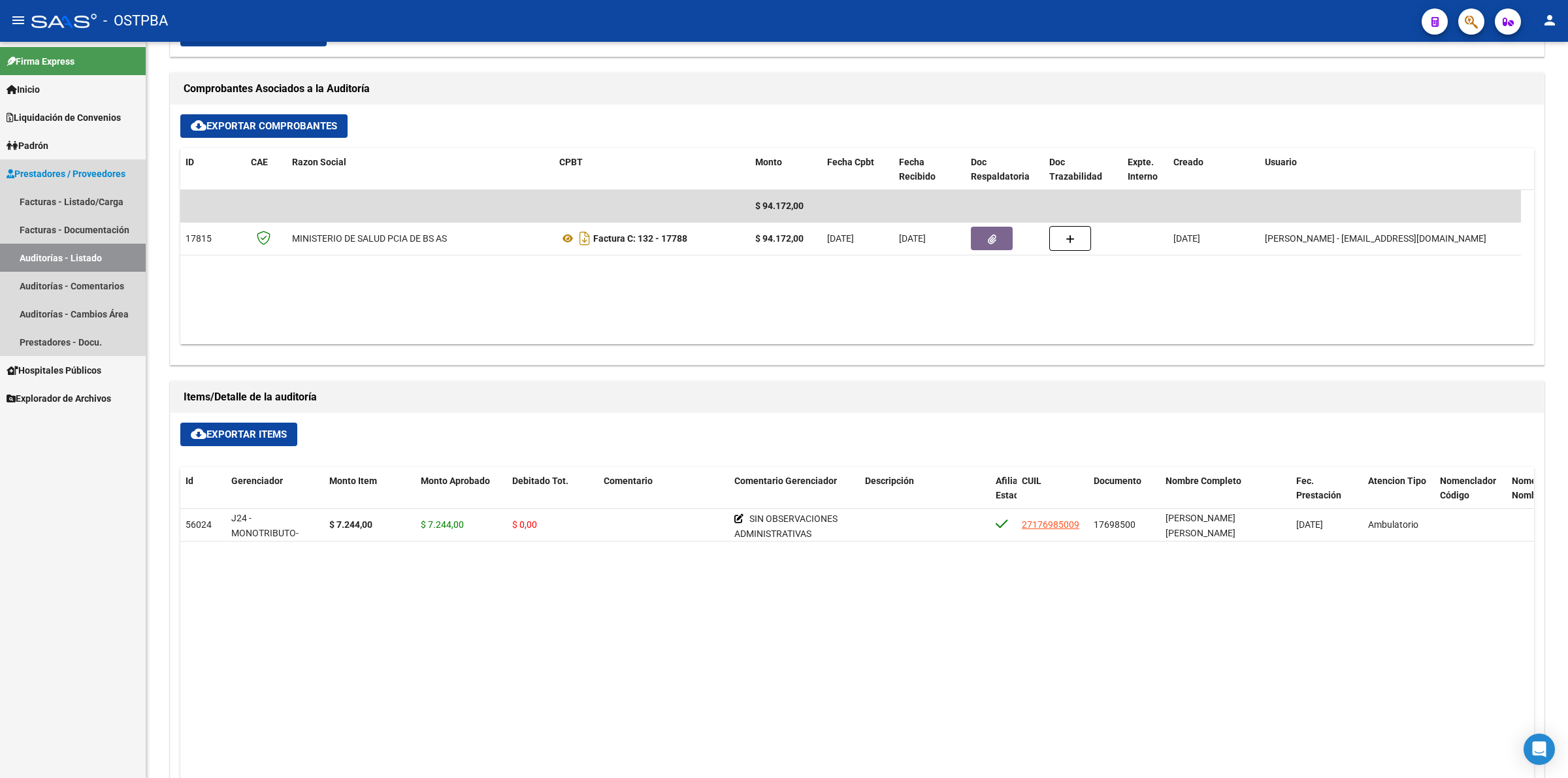
click at [112, 253] on link "Auditorías - Listado" at bounding box center [72, 258] width 145 height 28
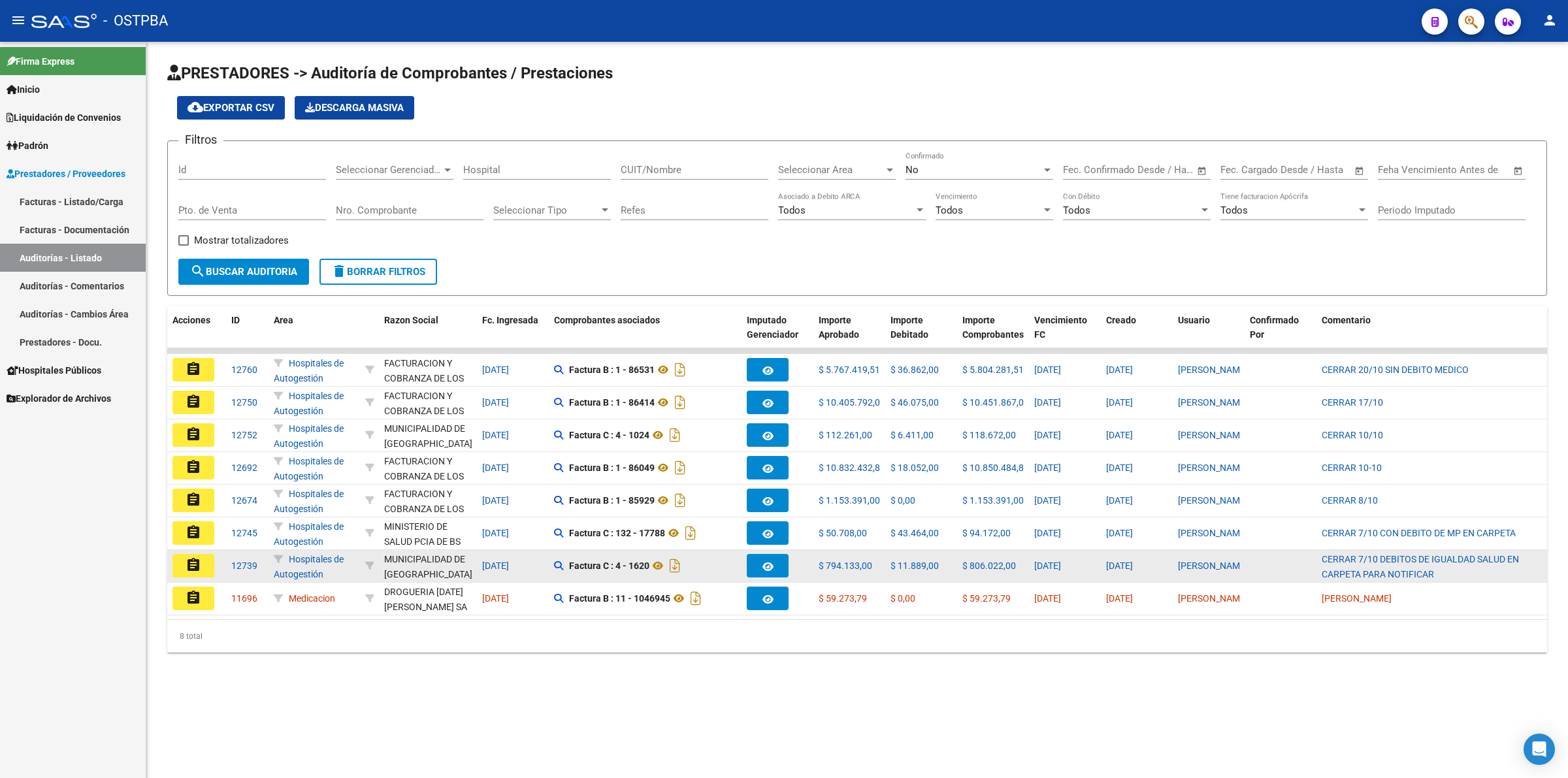
click at [193, 560] on mat-icon "assignment" at bounding box center [193, 565] width 16 height 16
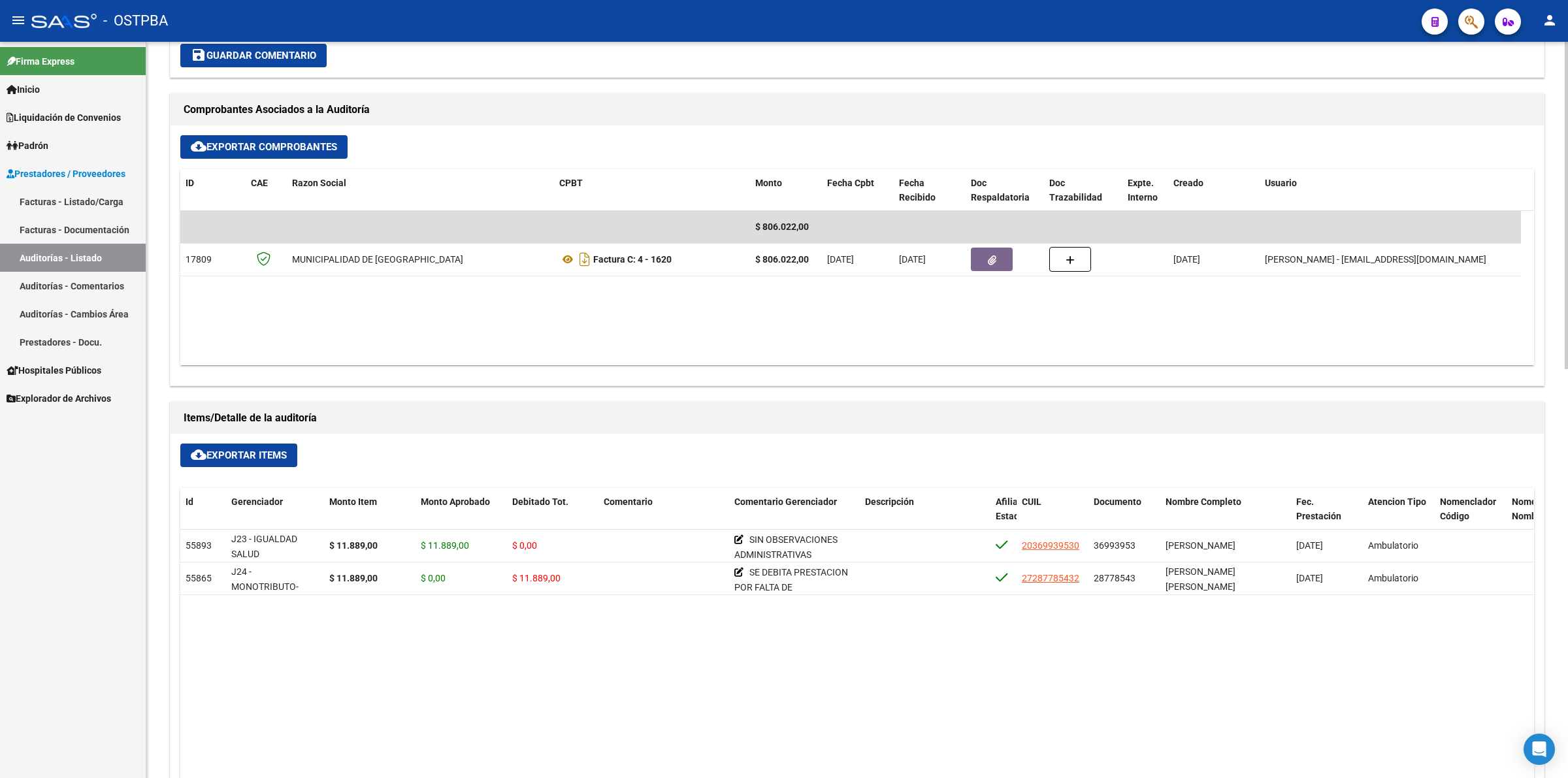
scroll to position [572, 0]
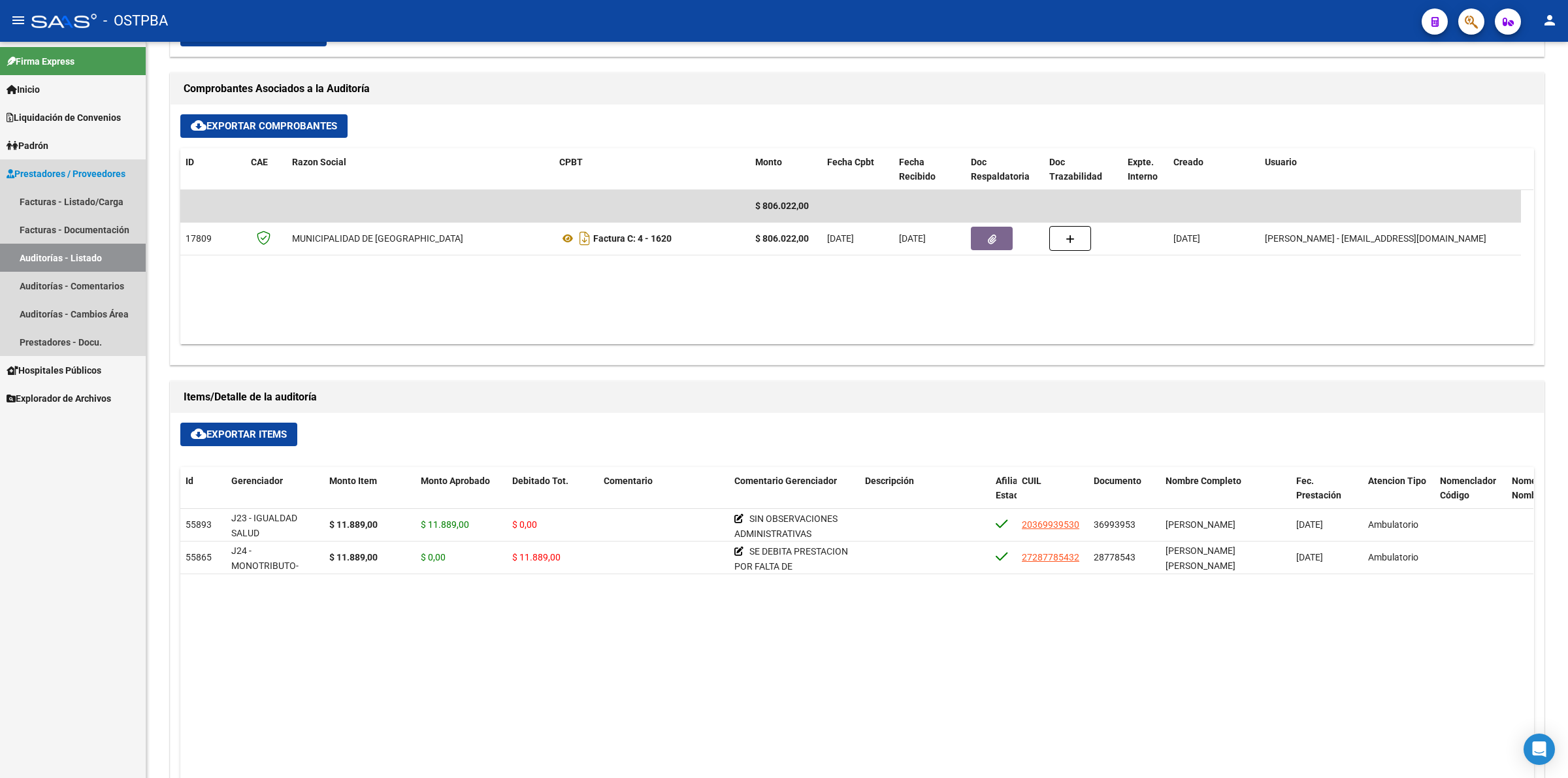
click at [112, 254] on link "Auditorías - Listado" at bounding box center [72, 258] width 145 height 28
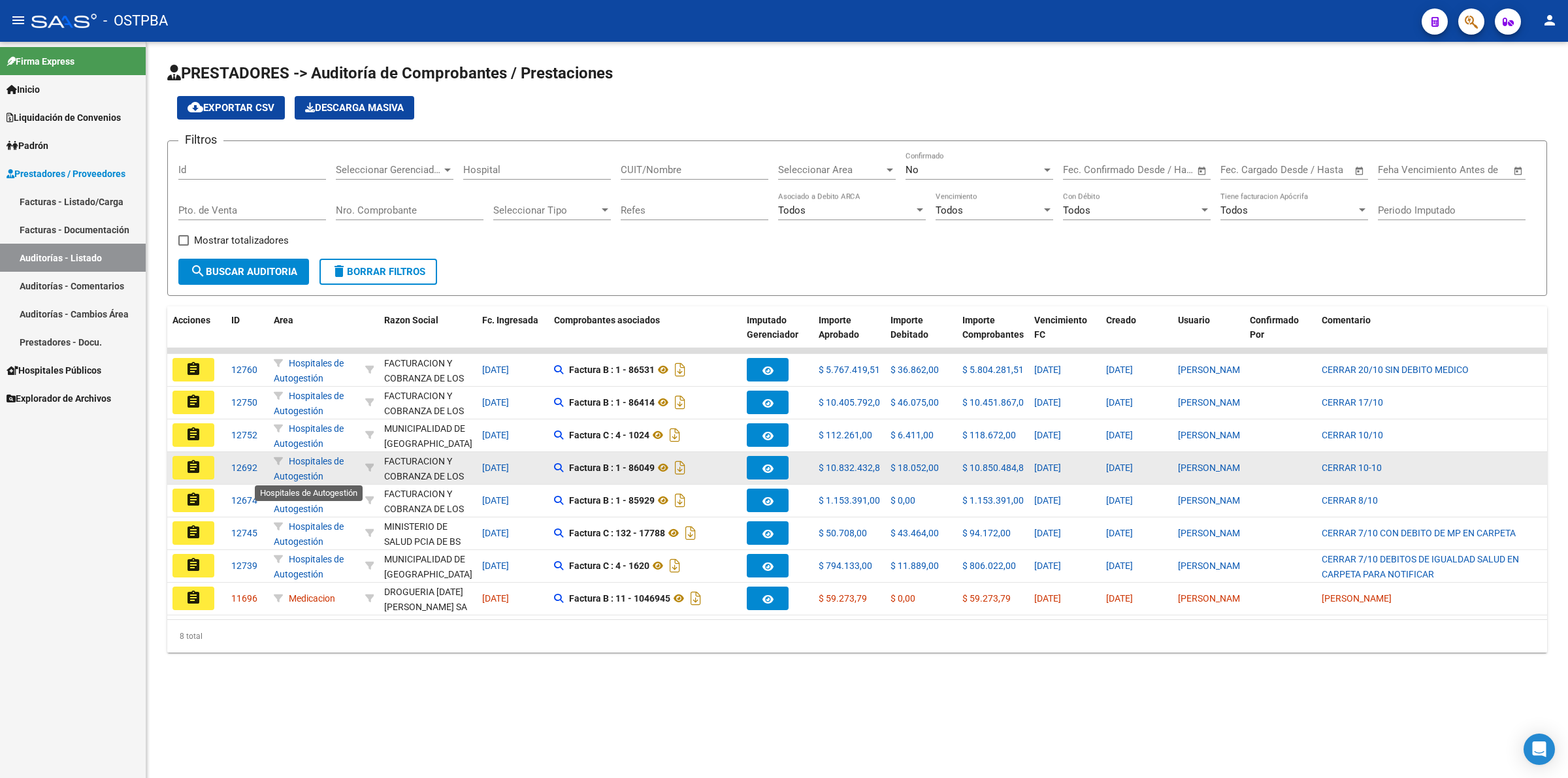
scroll to position [2, 0]
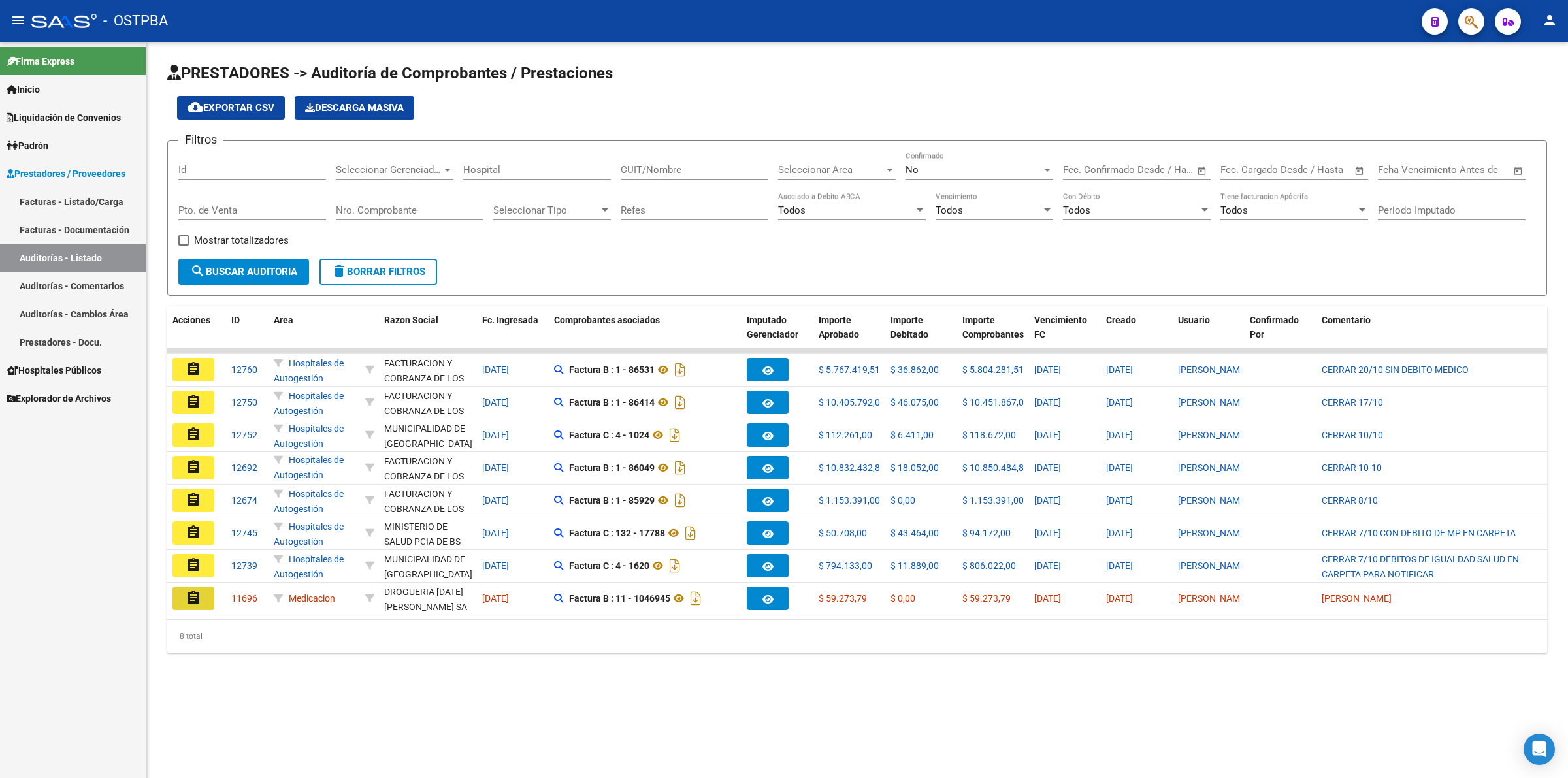
drag, startPoint x: 193, startPoint y: 602, endPoint x: 203, endPoint y: 596, distance: 11.7
click at [194, 599] on mat-icon "assignment" at bounding box center [193, 597] width 16 height 16
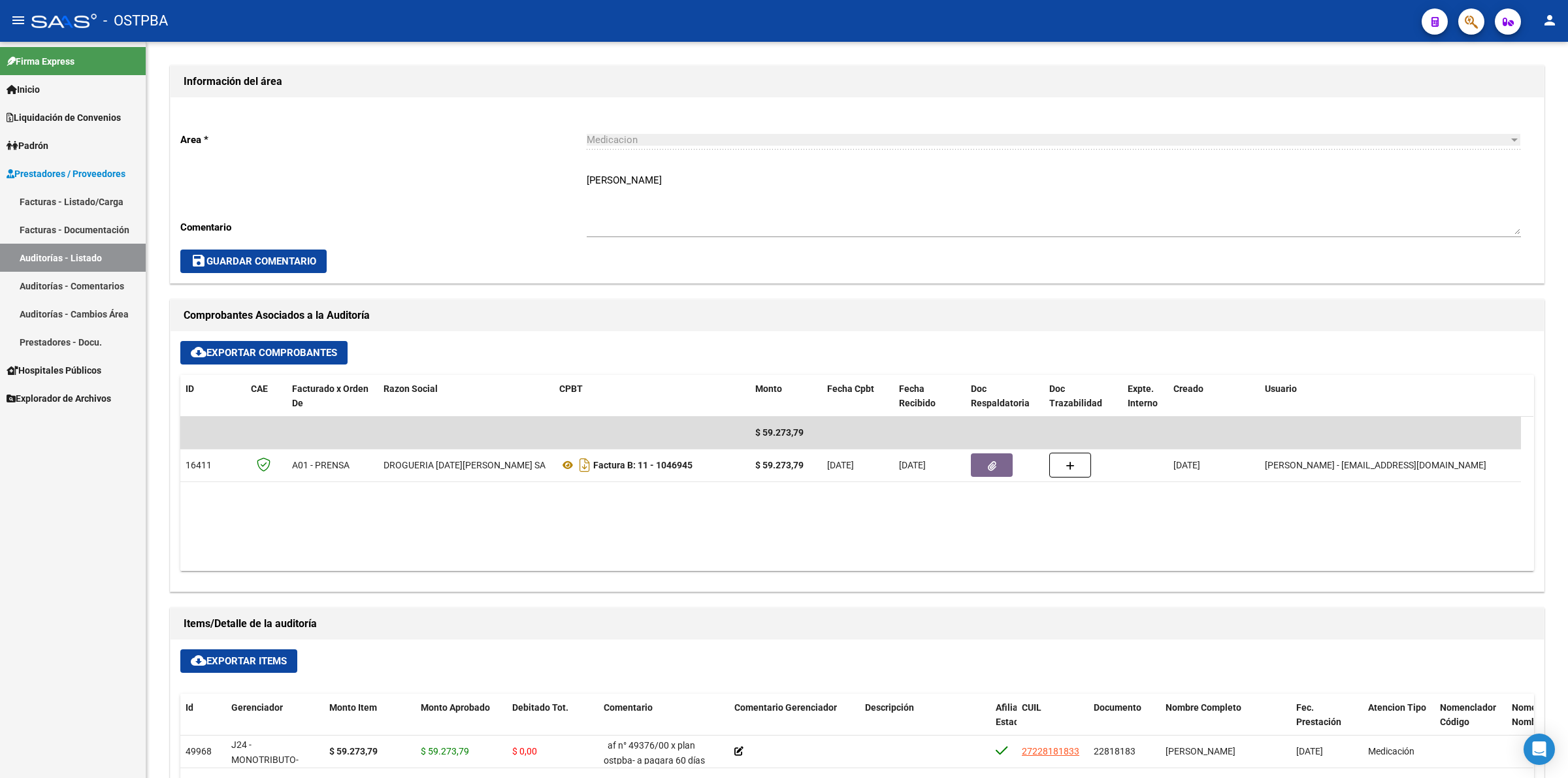
scroll to position [490, 0]
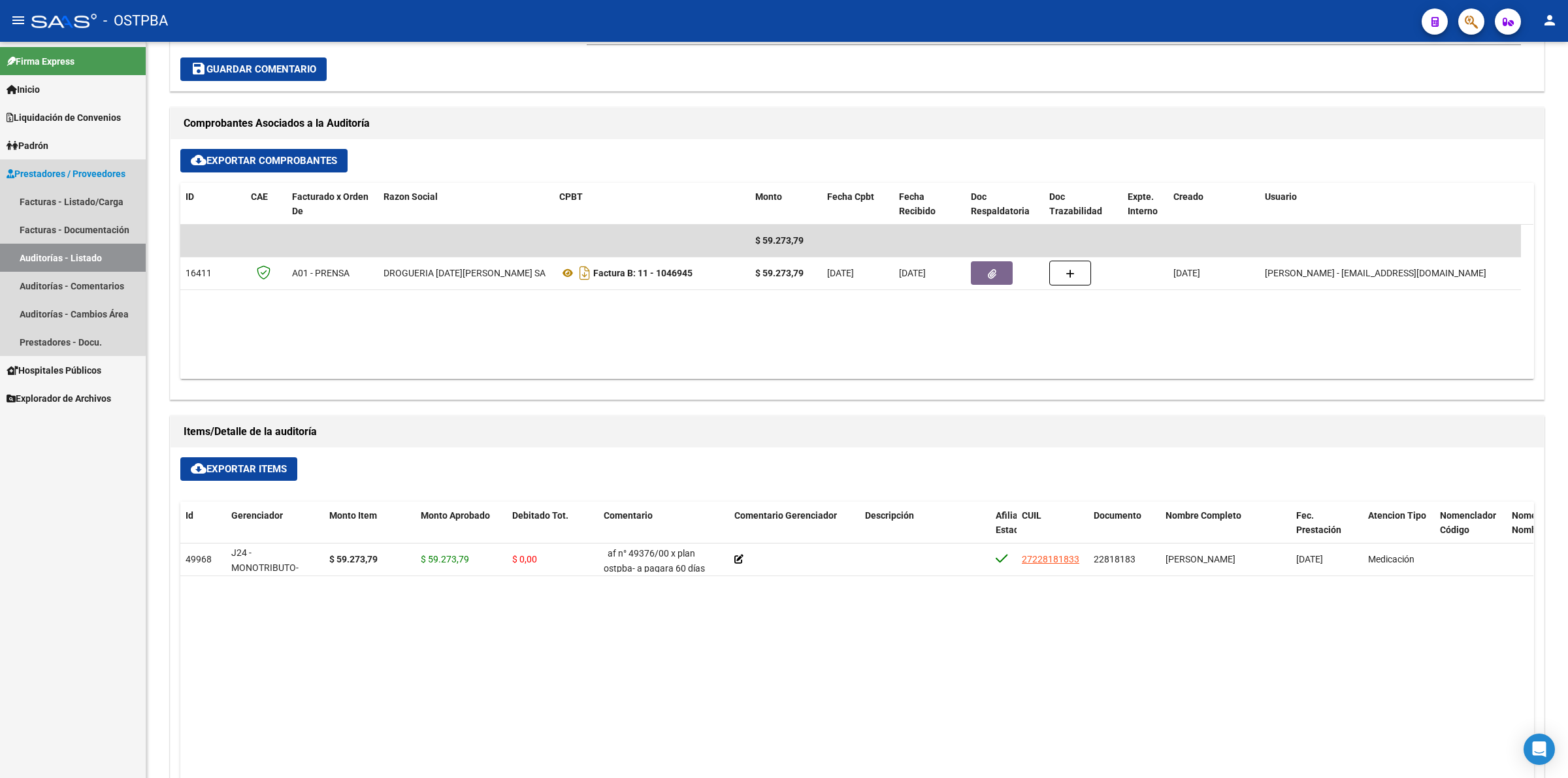
click at [56, 247] on link "Auditorías - Listado" at bounding box center [72, 258] width 145 height 28
